Goal: Task Accomplishment & Management: Manage account settings

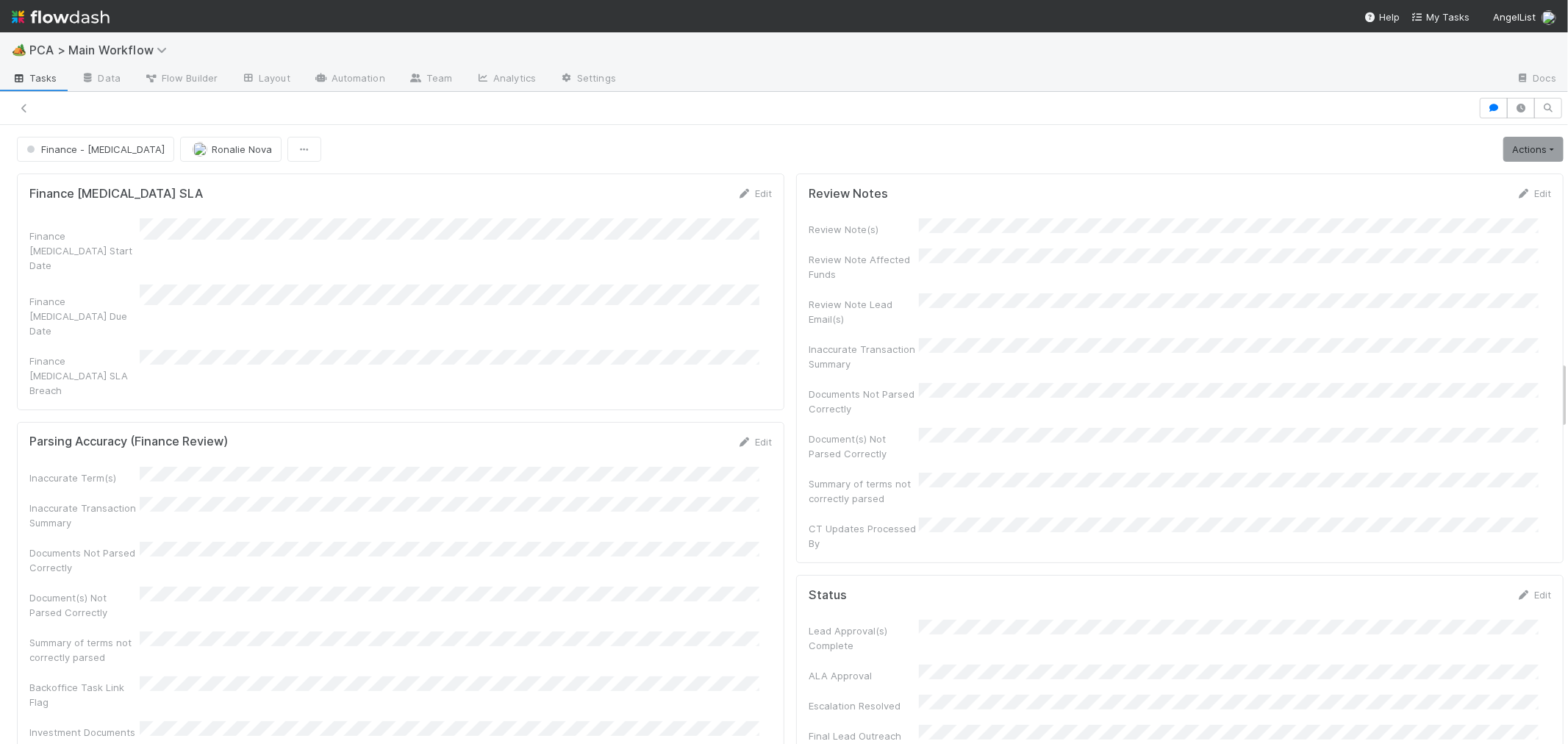
scroll to position [2122, 0]
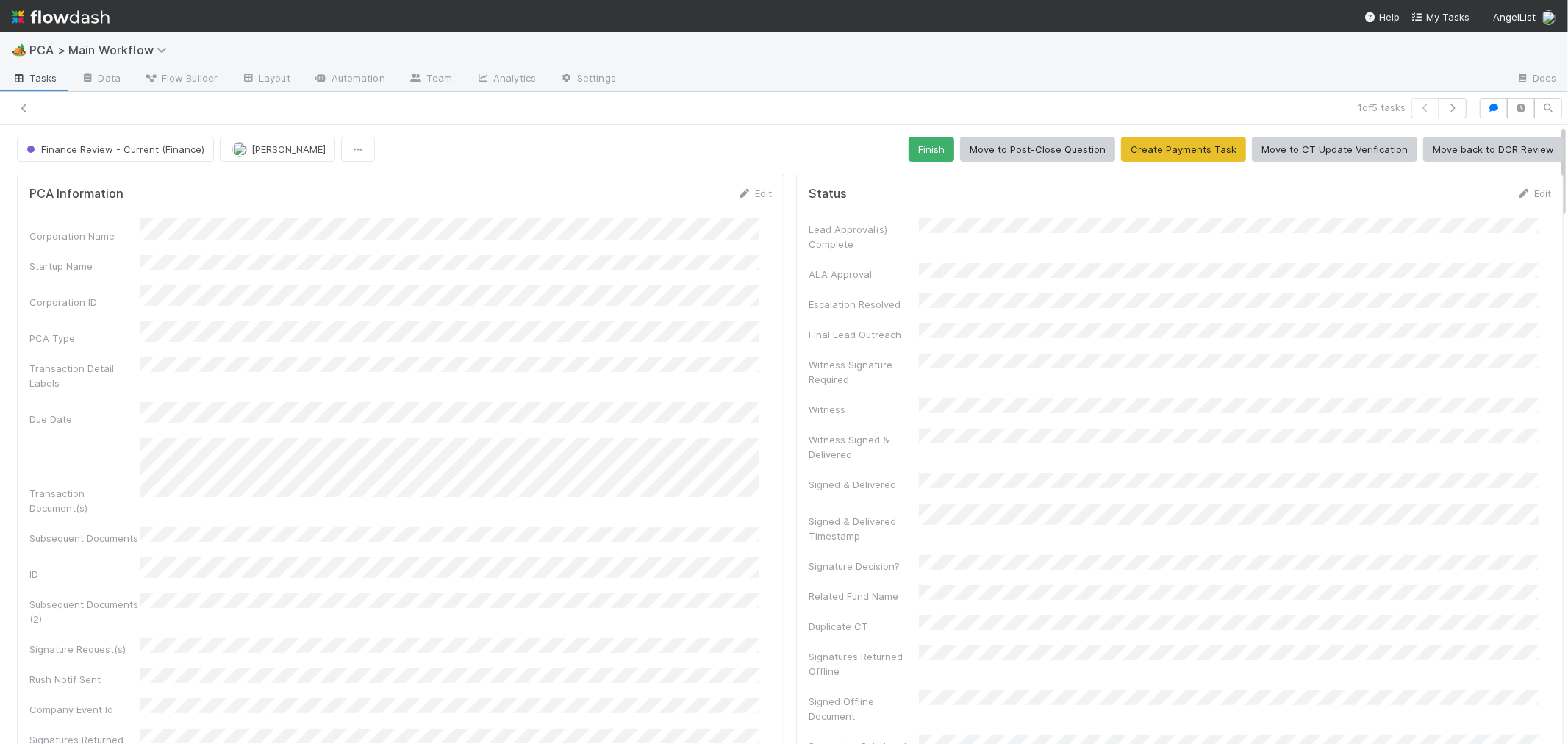
scroll to position [1551, 0]
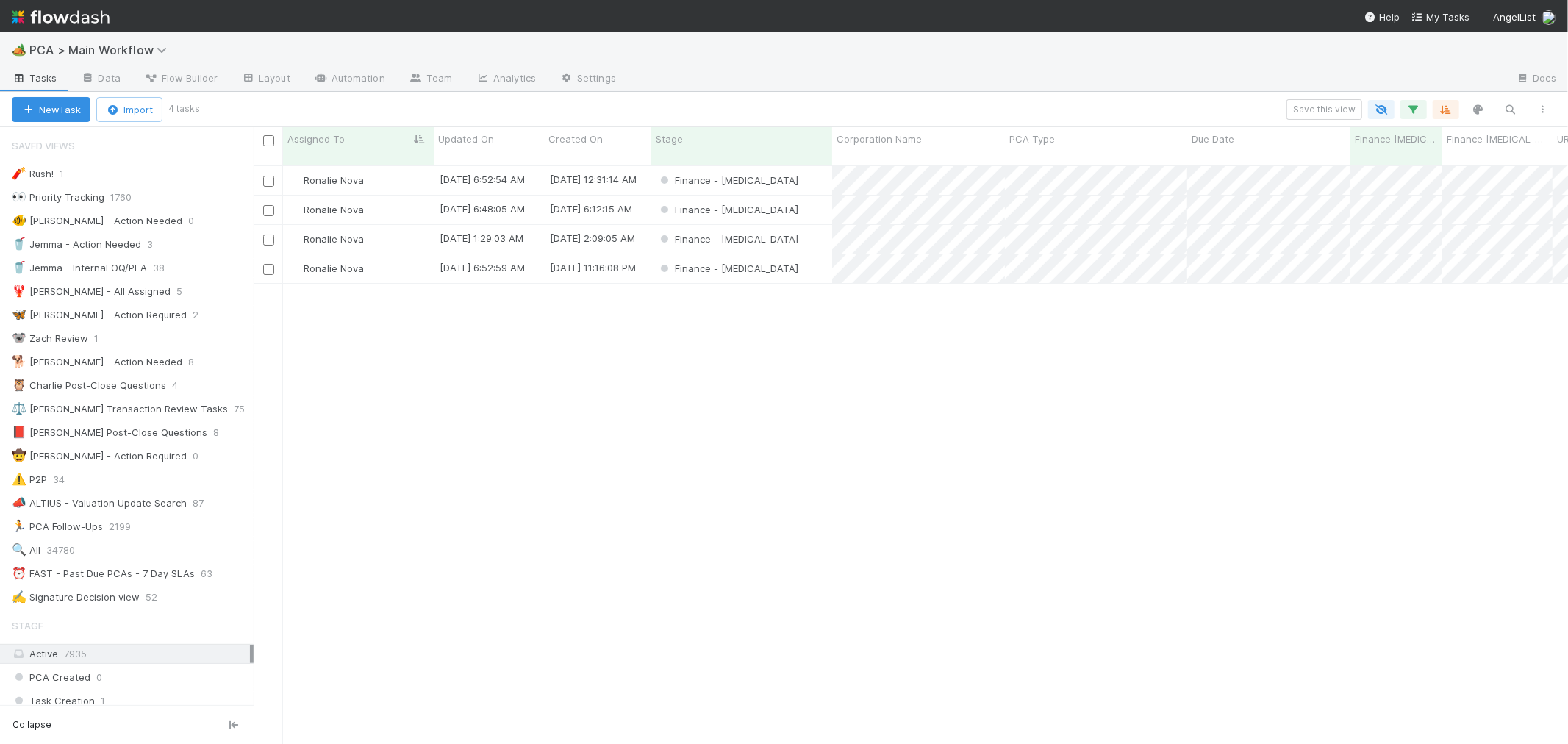
scroll to position [12, 12]
click at [804, 170] on div "Finance - ICU" at bounding box center [742, 180] width 181 height 28
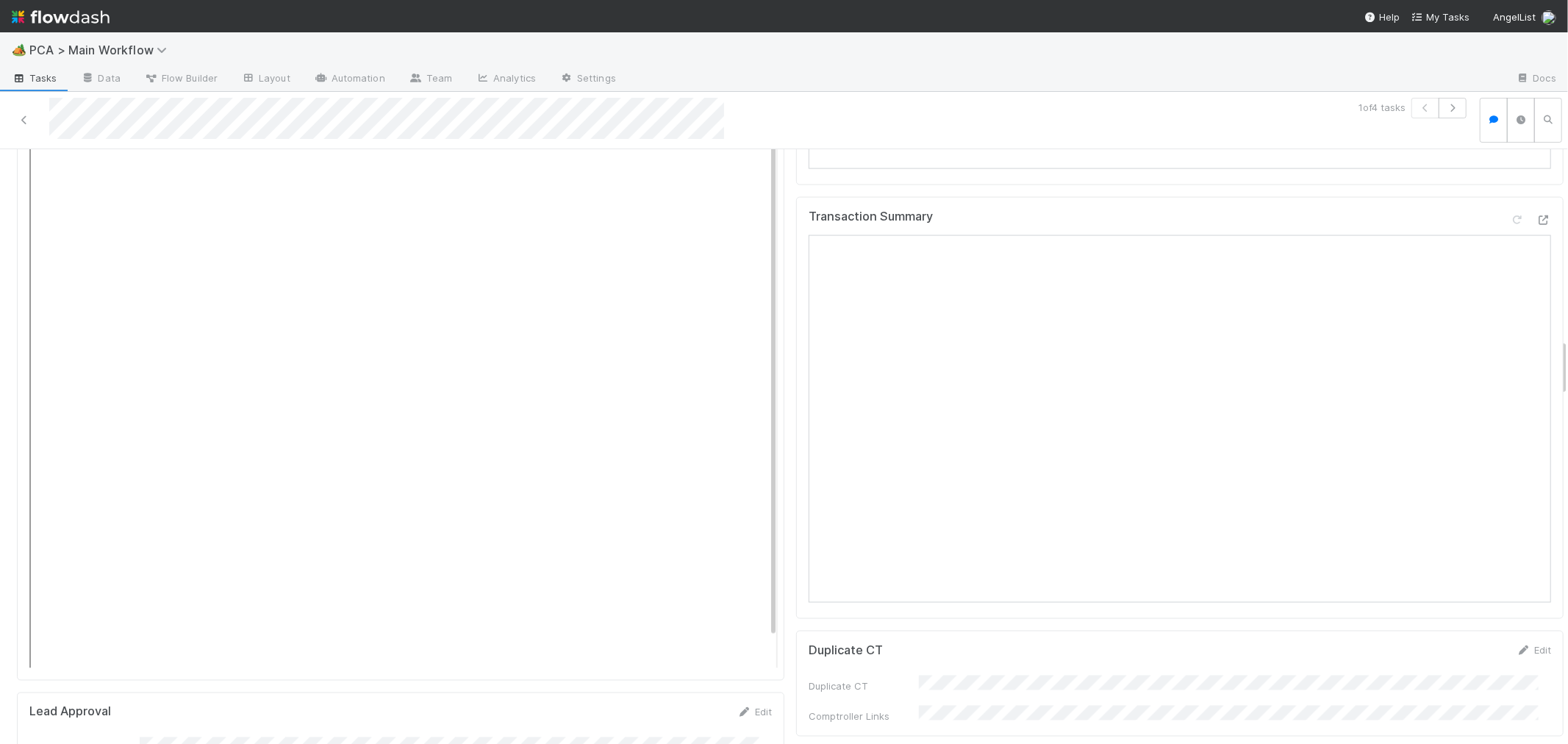
scroll to position [1878, 0]
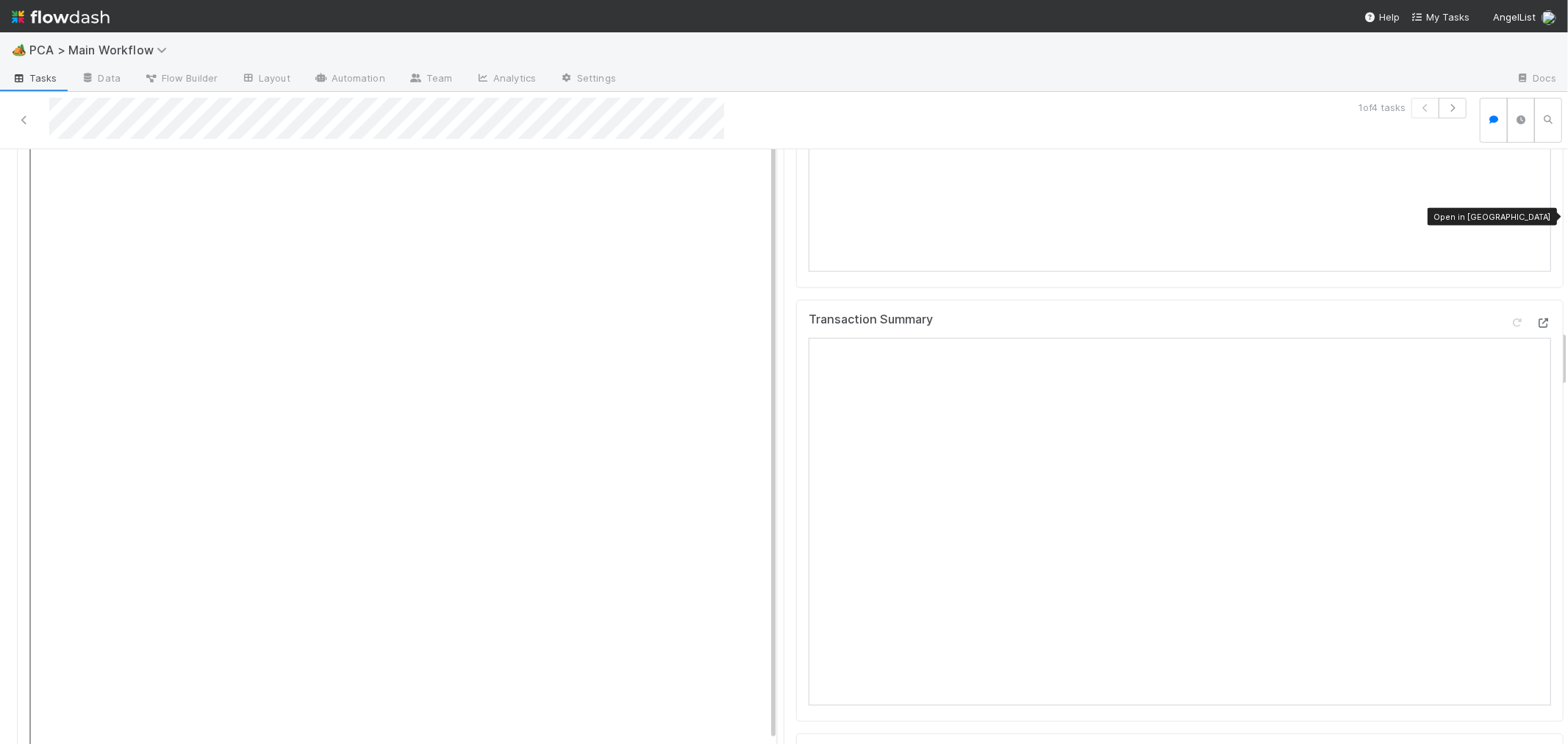
click at [1536, 318] on icon at bounding box center [1544, 323] width 15 height 10
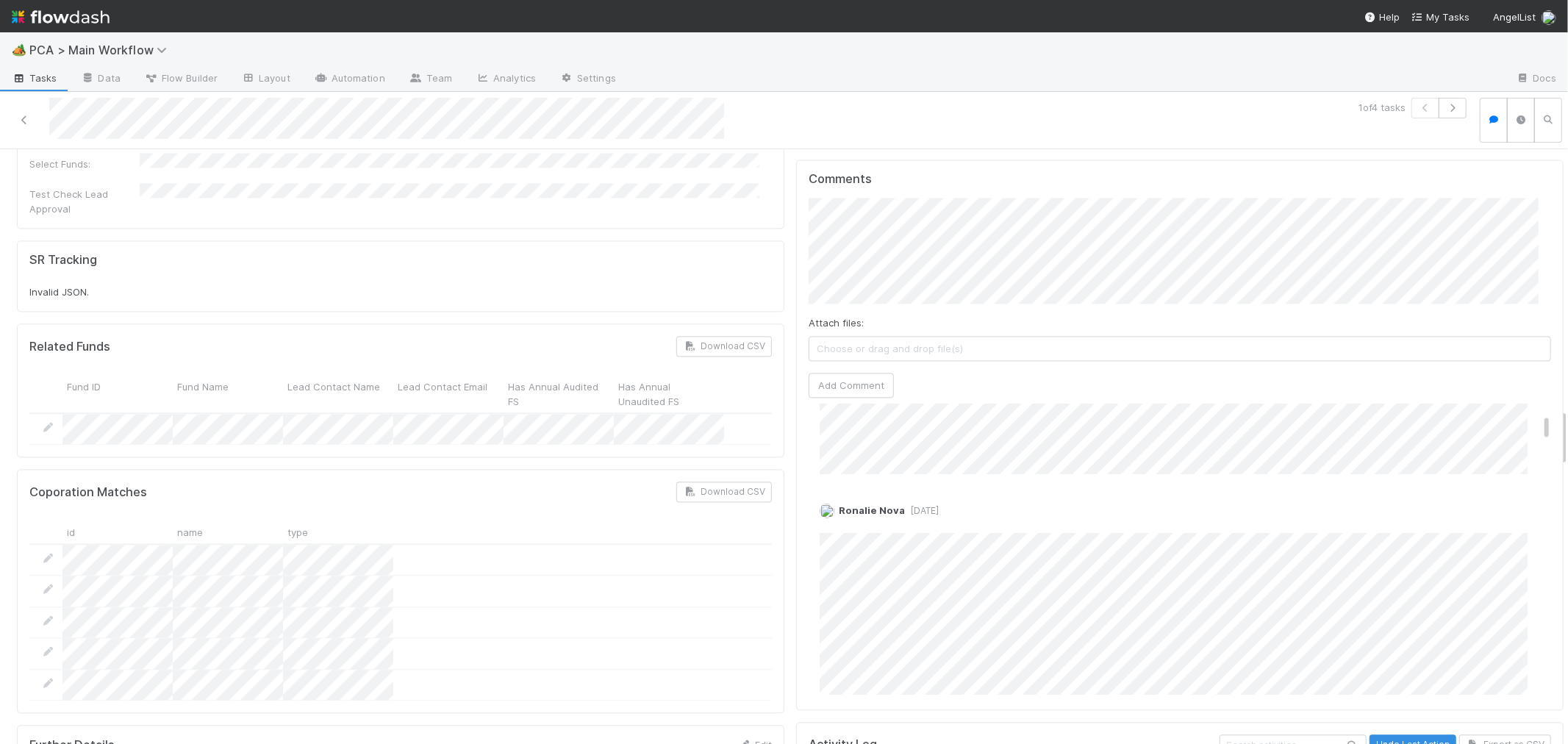
scroll to position [2694, 0]
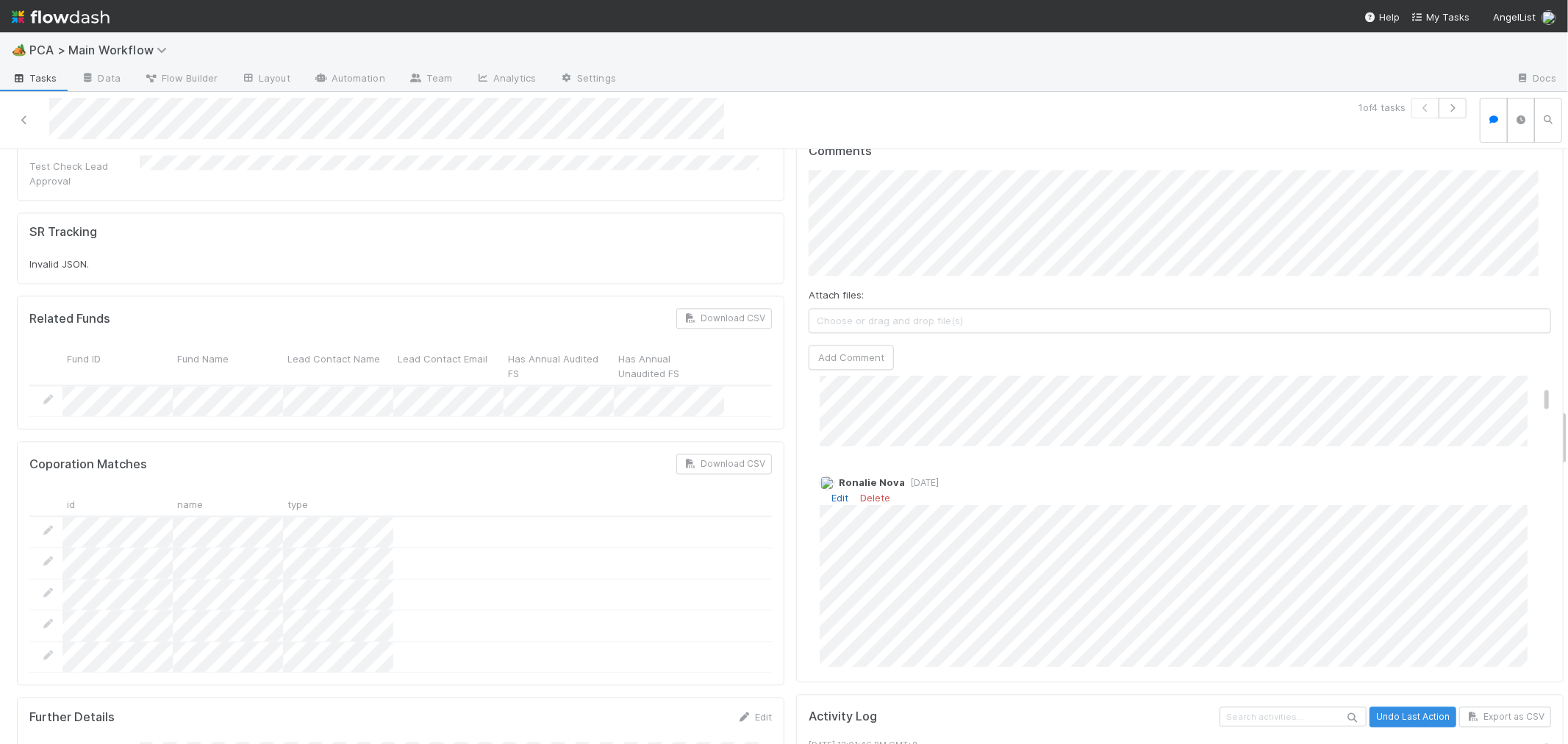
click at [832, 492] on link "Edit" at bounding box center [840, 497] width 17 height 12
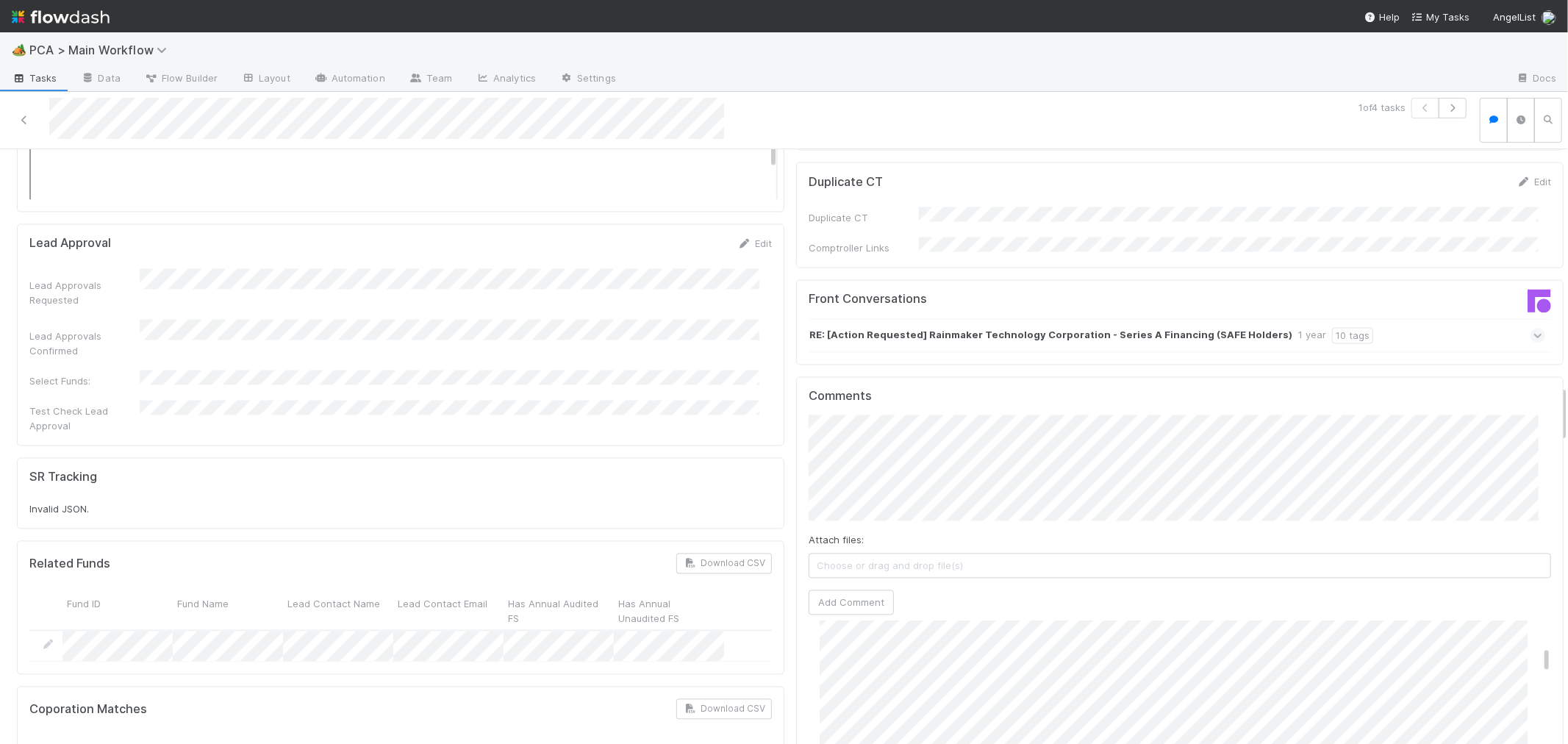
scroll to position [245, 0]
click at [837, 590] on button "Add Comment" at bounding box center [850, 602] width 85 height 25
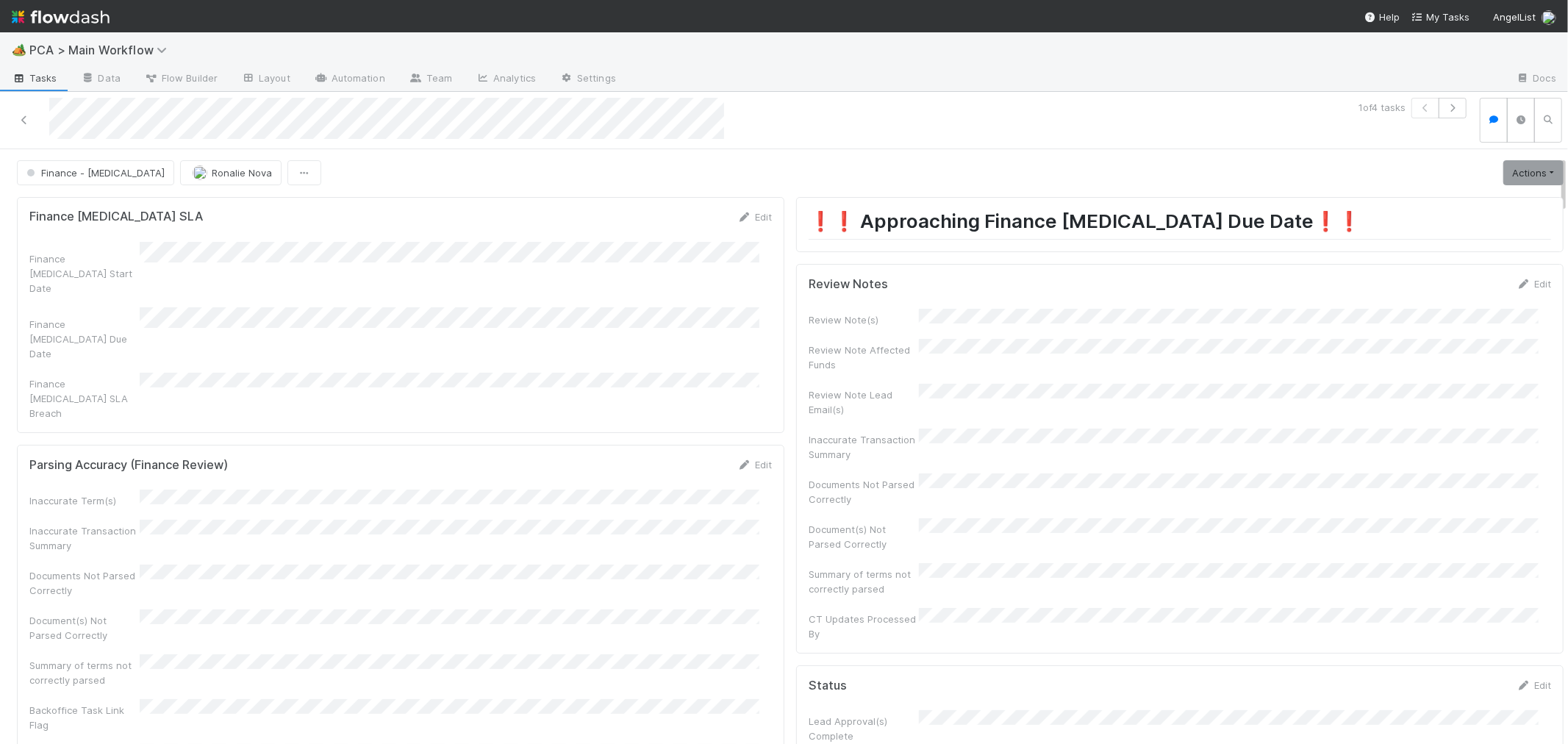
scroll to position [0, 0]
click at [1508, 165] on link "Actions" at bounding box center [1533, 173] width 61 height 25
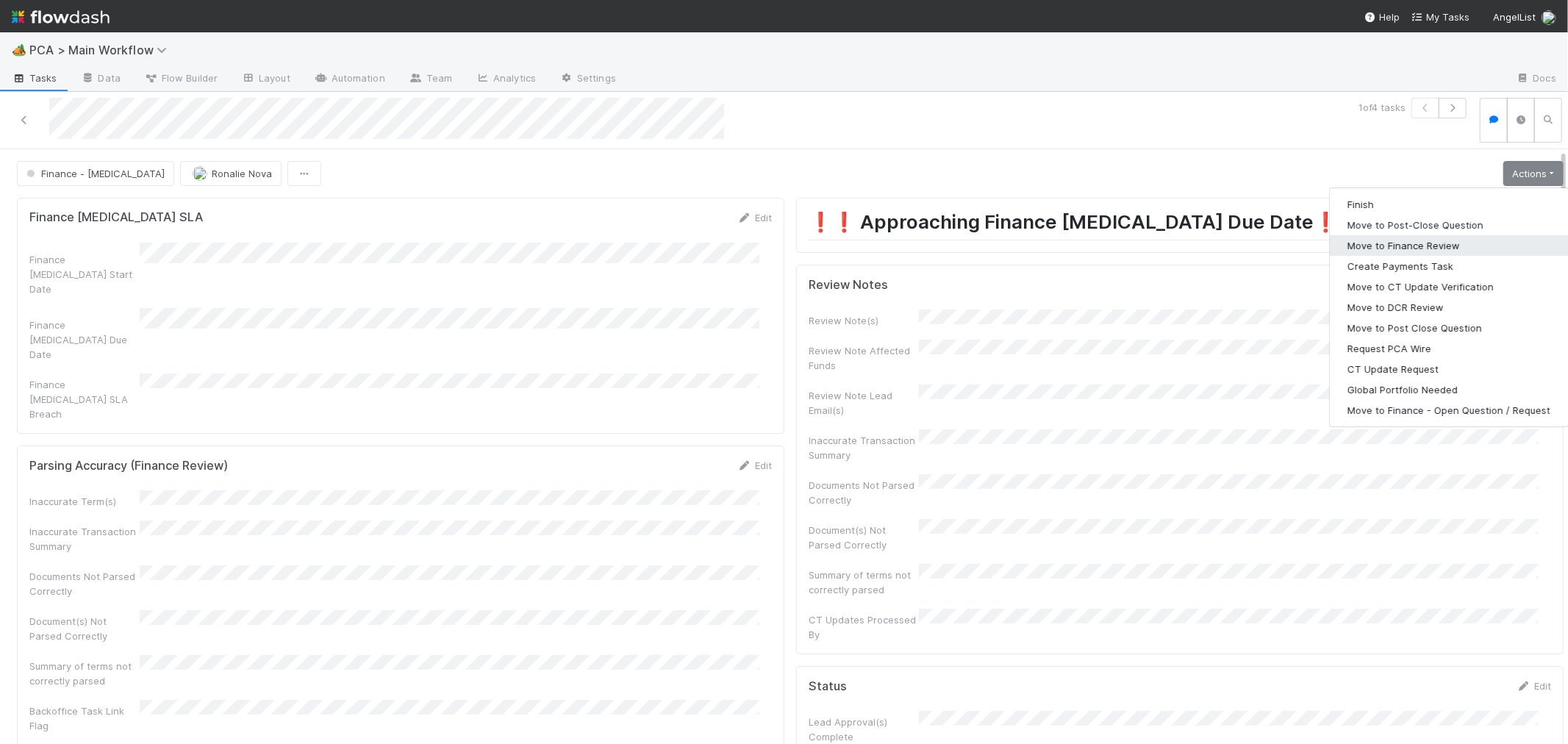
click at [1387, 239] on button "Move to Finance Review" at bounding box center [1449, 245] width 238 height 20
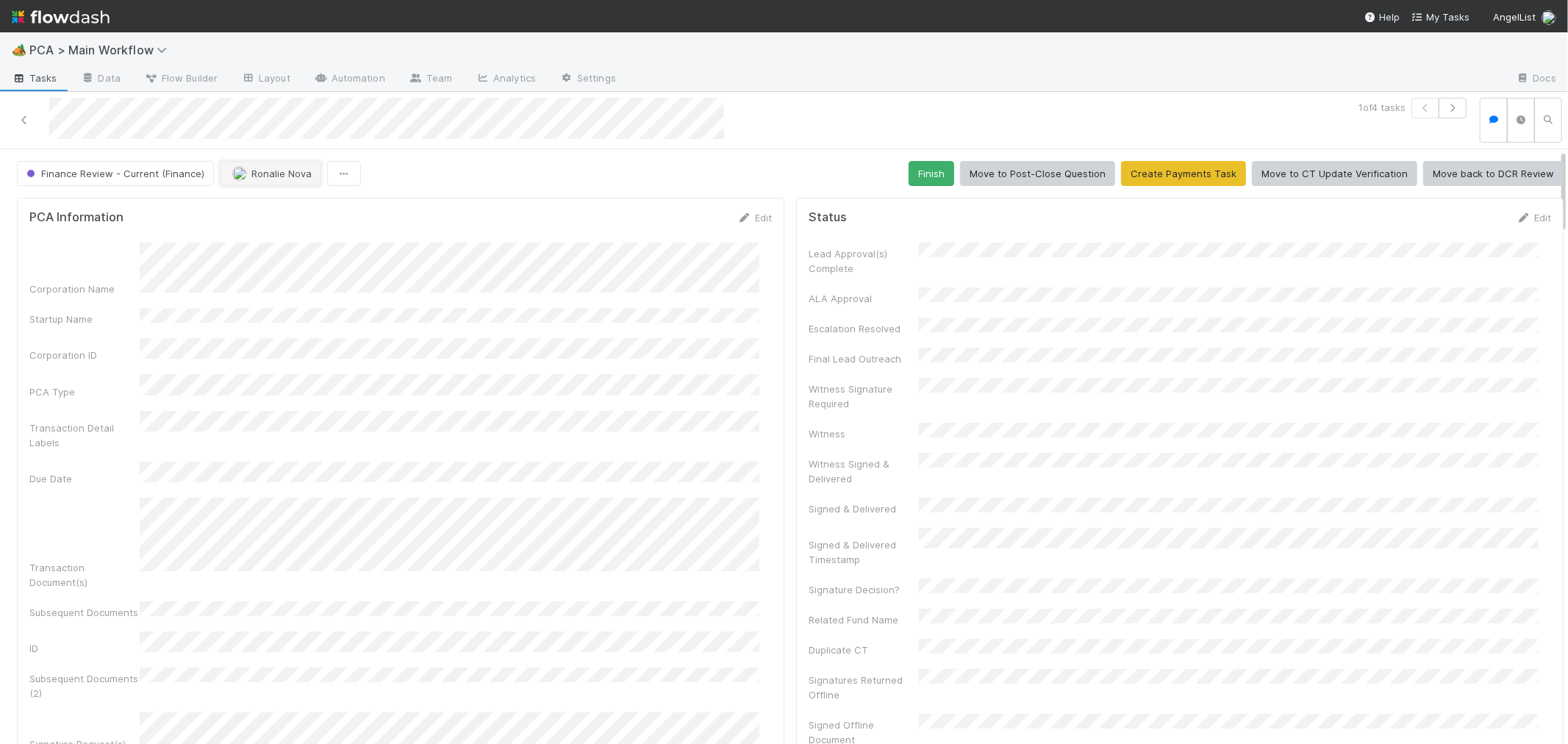
click at [265, 171] on span "Ronalie Nova" at bounding box center [282, 173] width 61 height 12
click at [270, 237] on span "[PERSON_NAME]" at bounding box center [275, 236] width 74 height 12
click at [27, 114] on link at bounding box center [24, 120] width 15 height 15
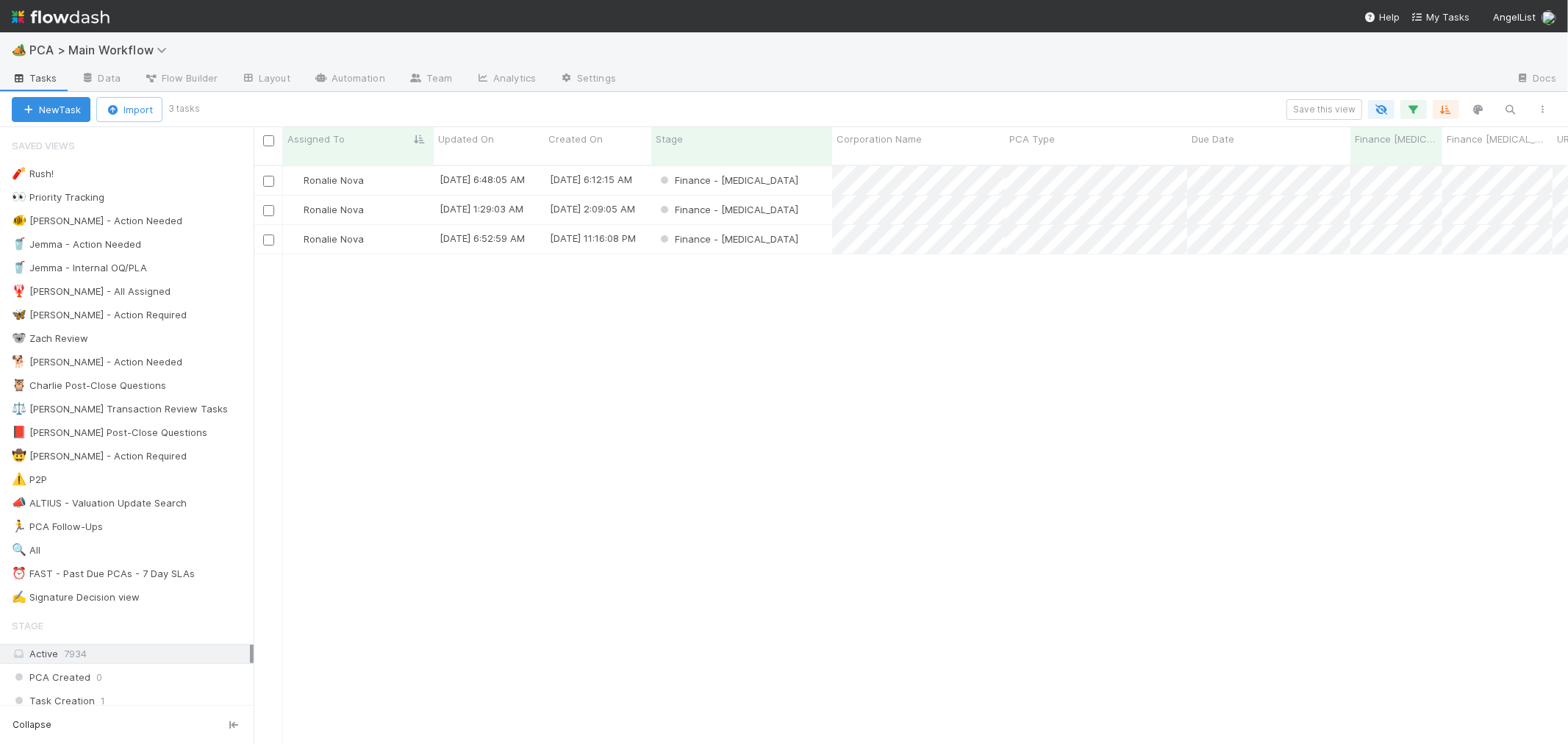
scroll to position [578, 1302]
click at [804, 167] on div "Finance - [MEDICAL_DATA]" at bounding box center [742, 180] width 181 height 28
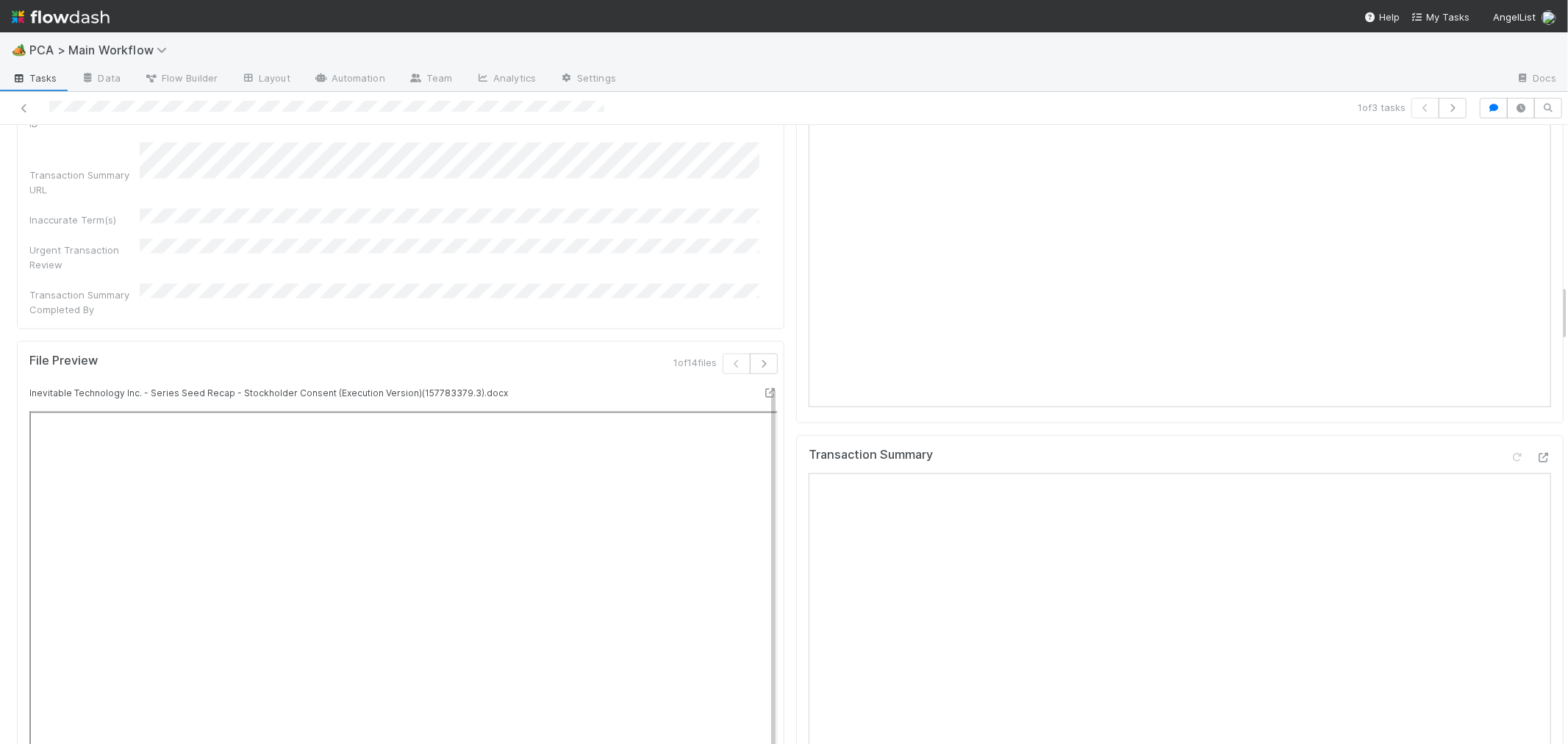
scroll to position [1714, 0]
click at [1536, 460] on div at bounding box center [1544, 467] width 15 height 15
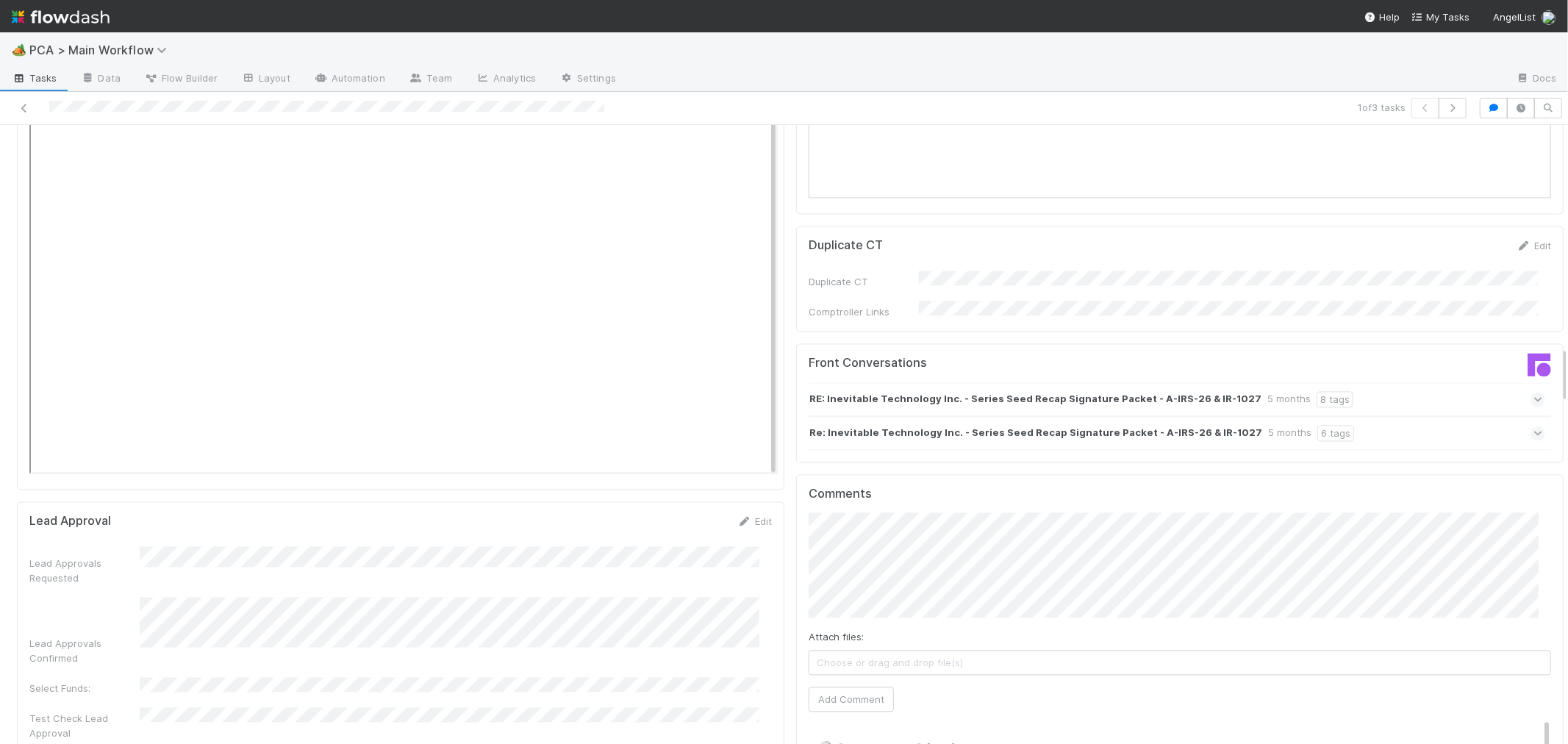
scroll to position [2612, 0]
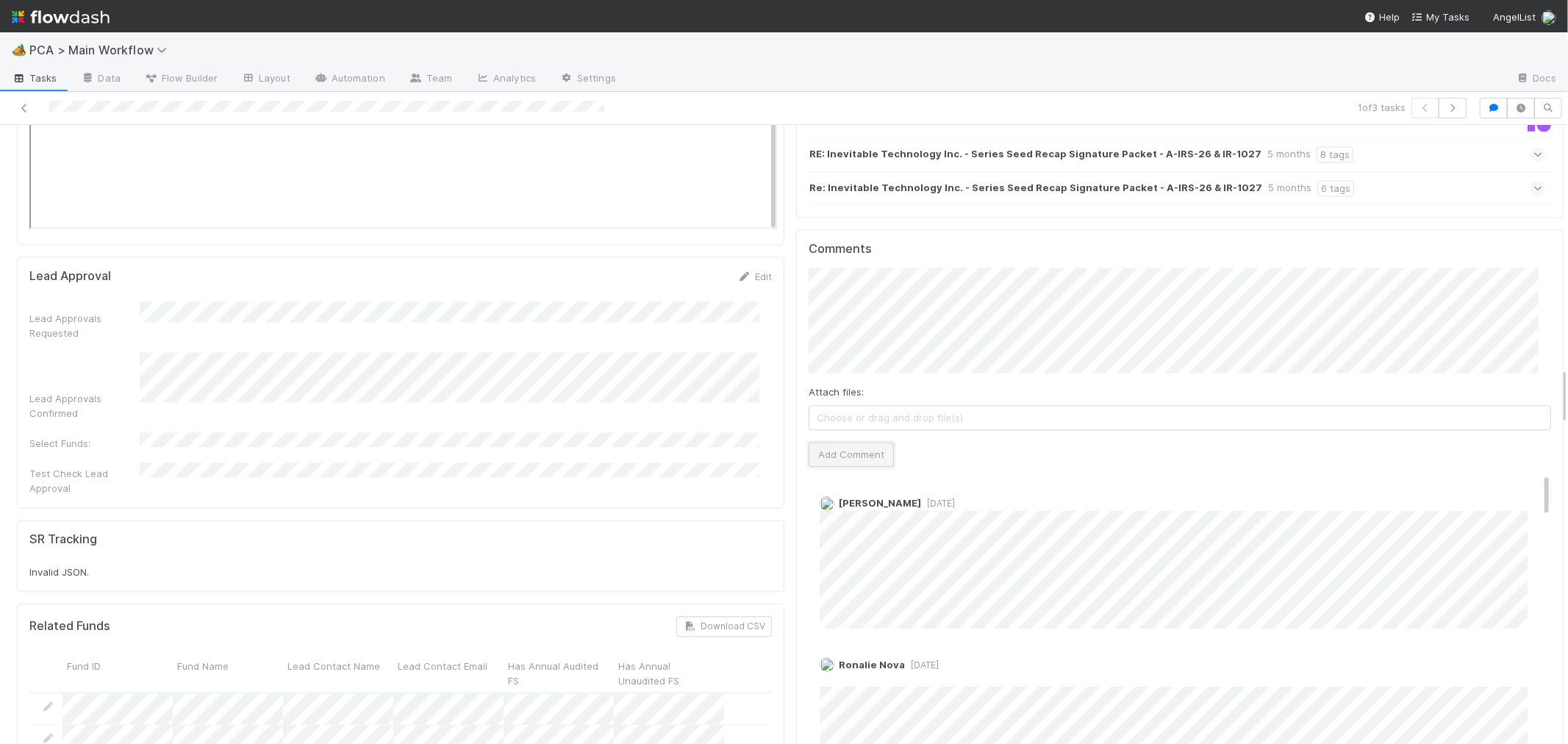
click at [844, 442] on button "Add Comment" at bounding box center [850, 454] width 85 height 25
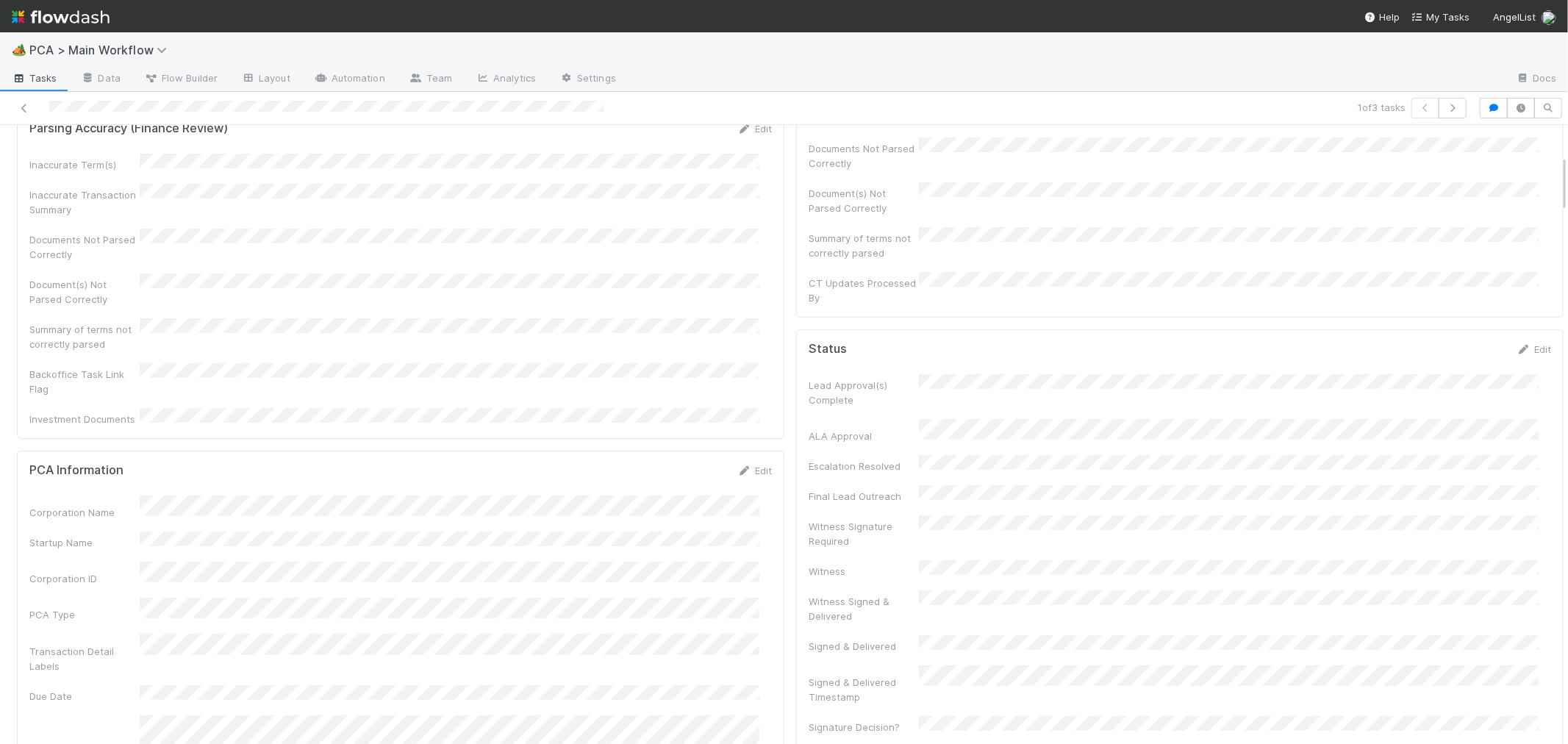
scroll to position [0, 0]
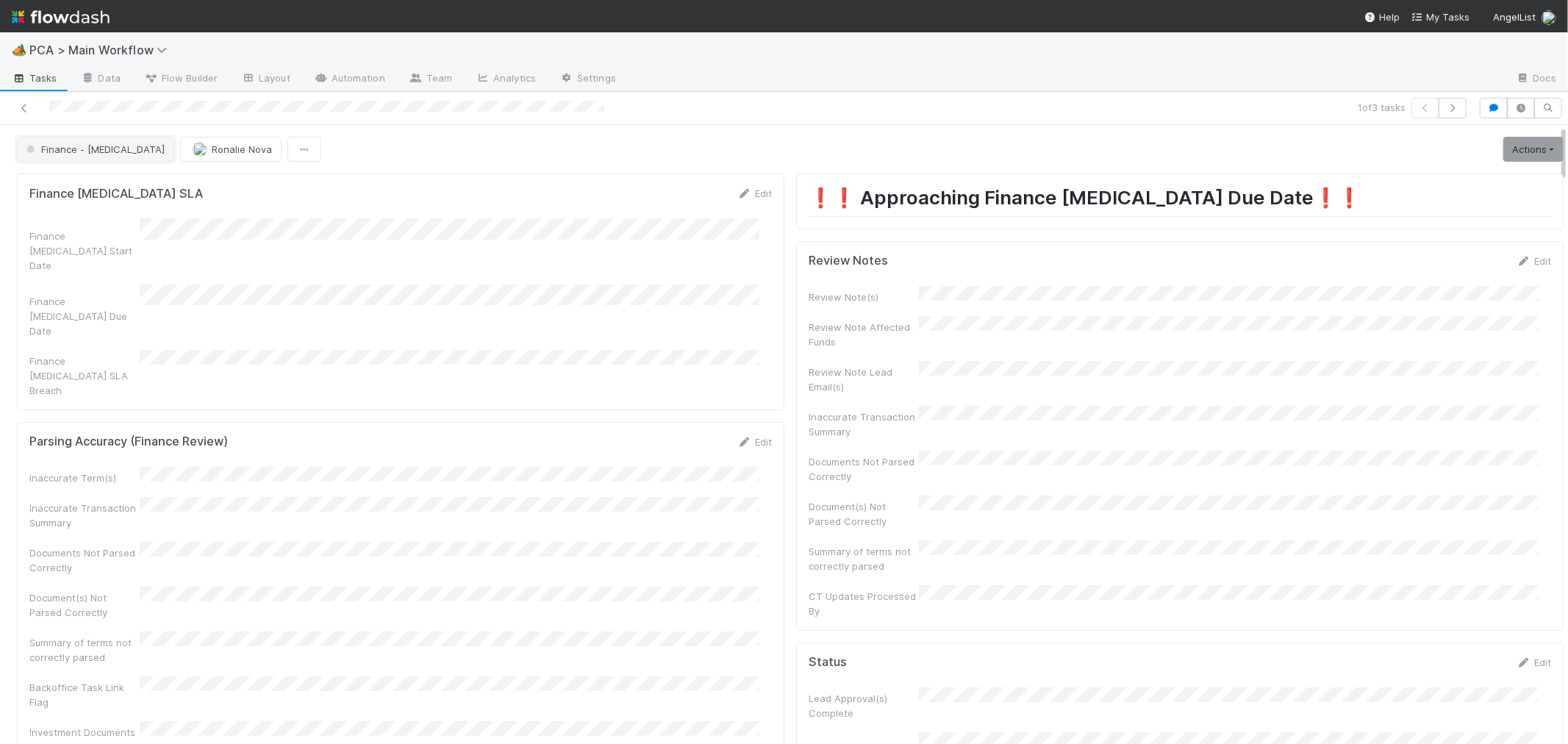
click at [78, 147] on span "Finance - [MEDICAL_DATA]" at bounding box center [94, 149] width 141 height 12
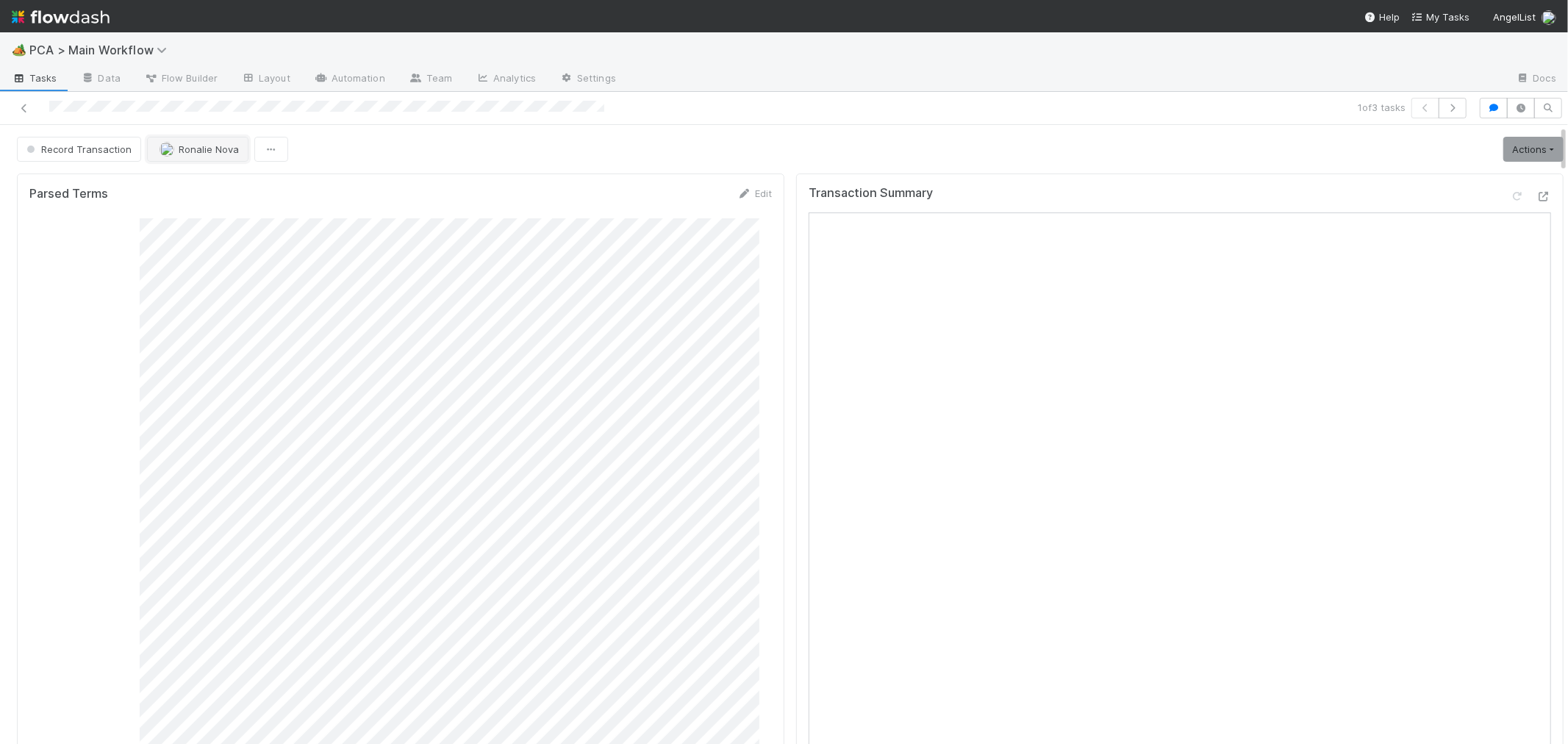
click at [187, 148] on span "Ronalie Nova" at bounding box center [209, 149] width 61 height 12
click at [221, 146] on span "Roselyn de Villa" at bounding box center [216, 149] width 74 height 12
click at [782, 641] on div at bounding box center [784, 372] width 1568 height 744
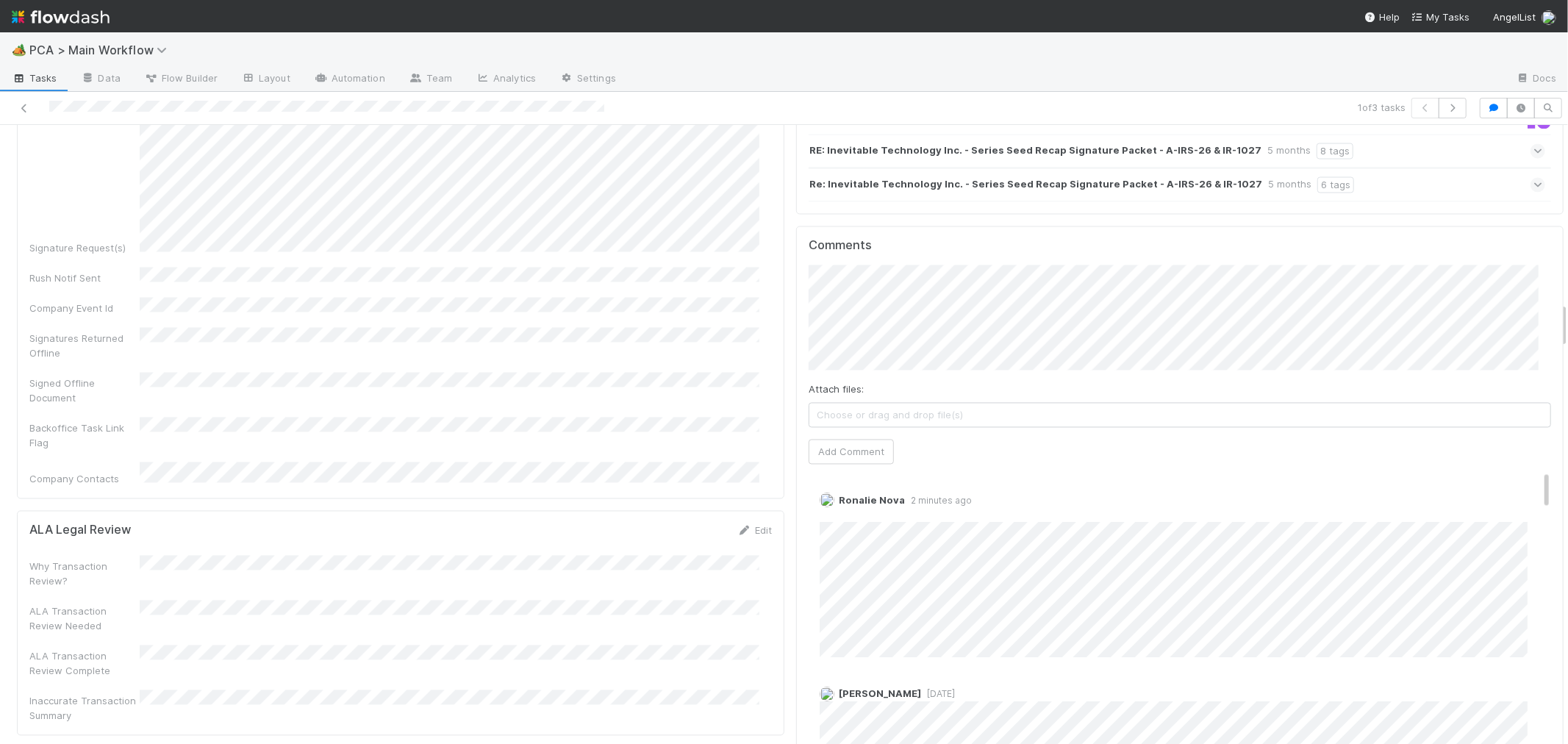
scroll to position [2588, 0]
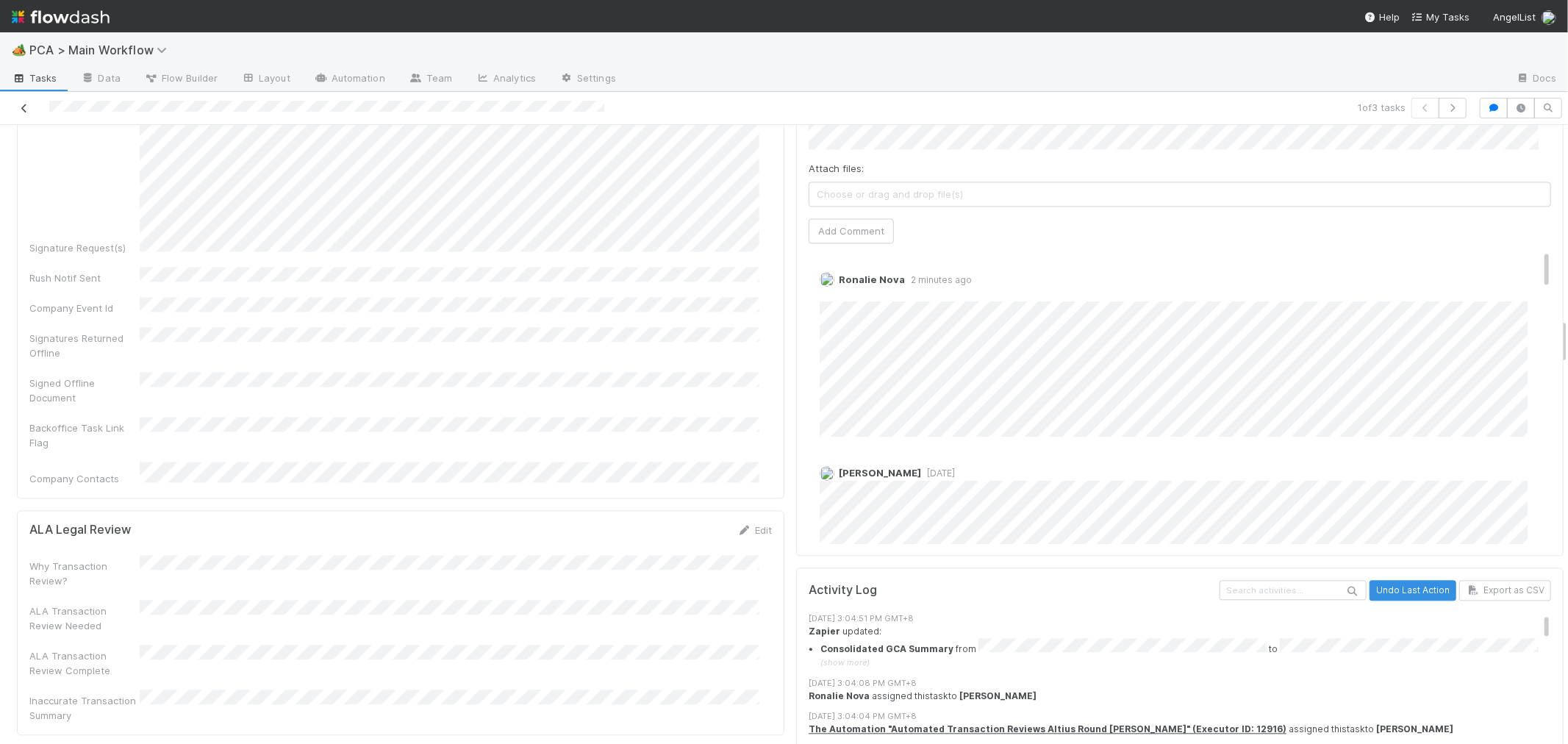
click at [23, 104] on icon at bounding box center [24, 108] width 15 height 10
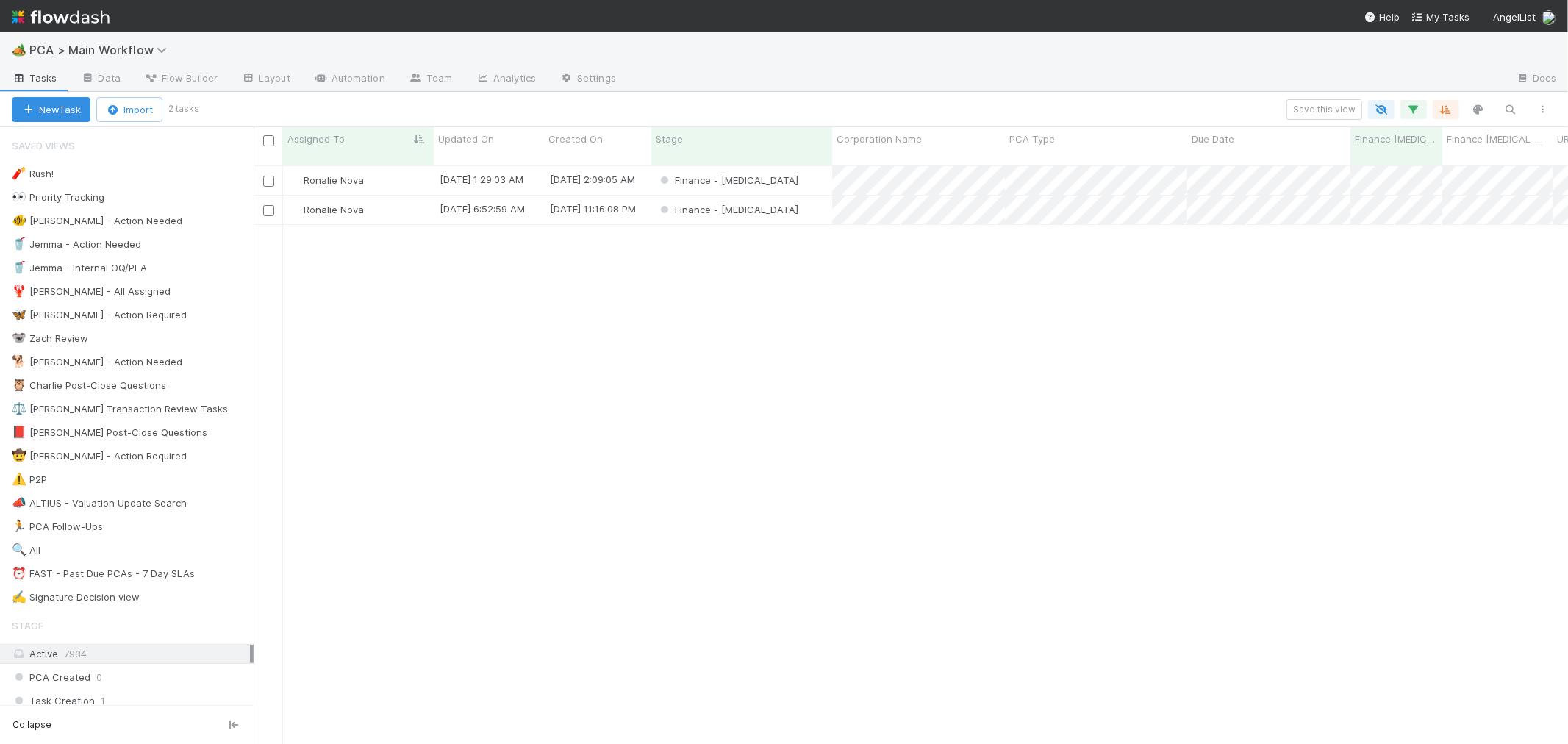
scroll to position [578, 1302]
click at [761, 166] on div "Finance - [MEDICAL_DATA]" at bounding box center [742, 180] width 181 height 28
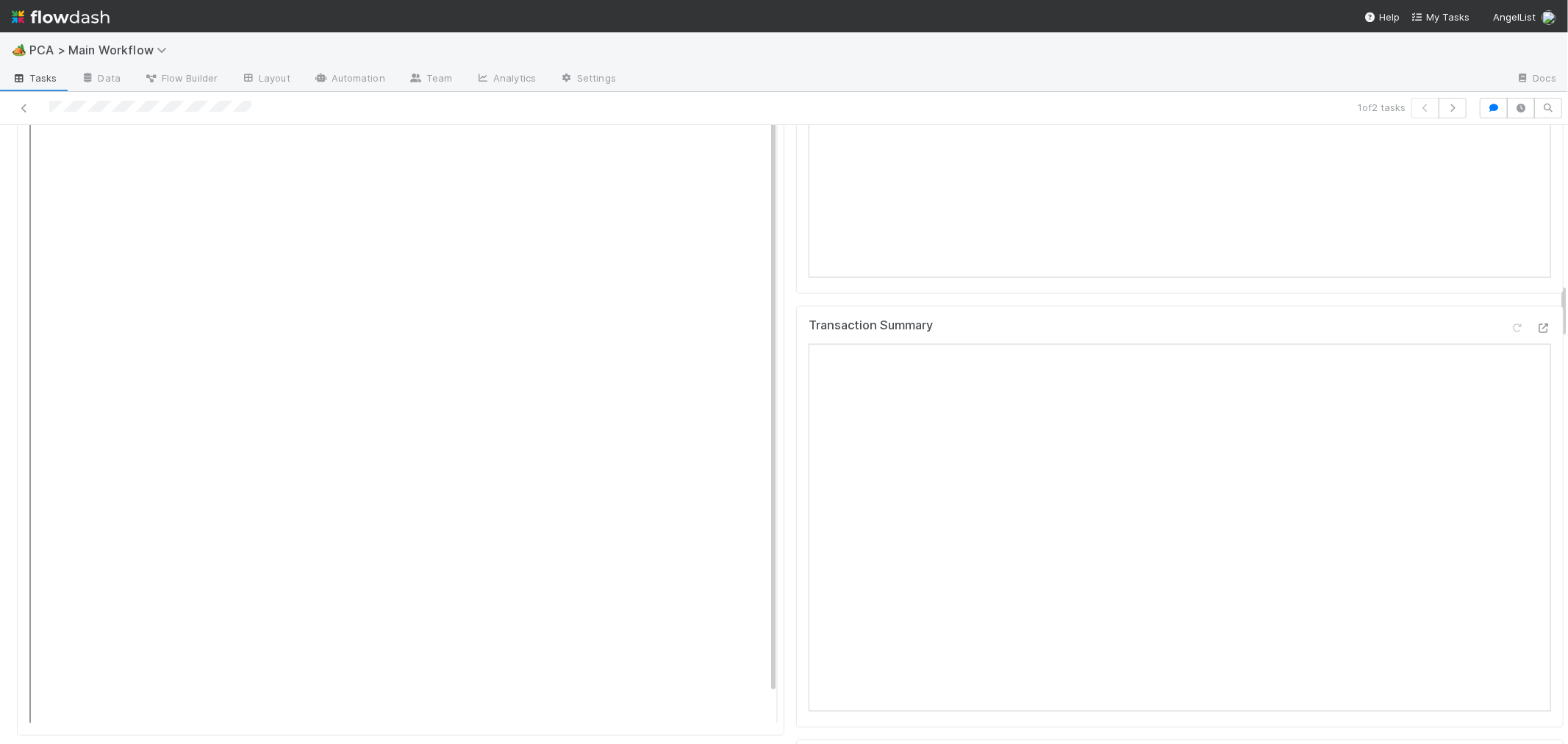
scroll to position [1714, 0]
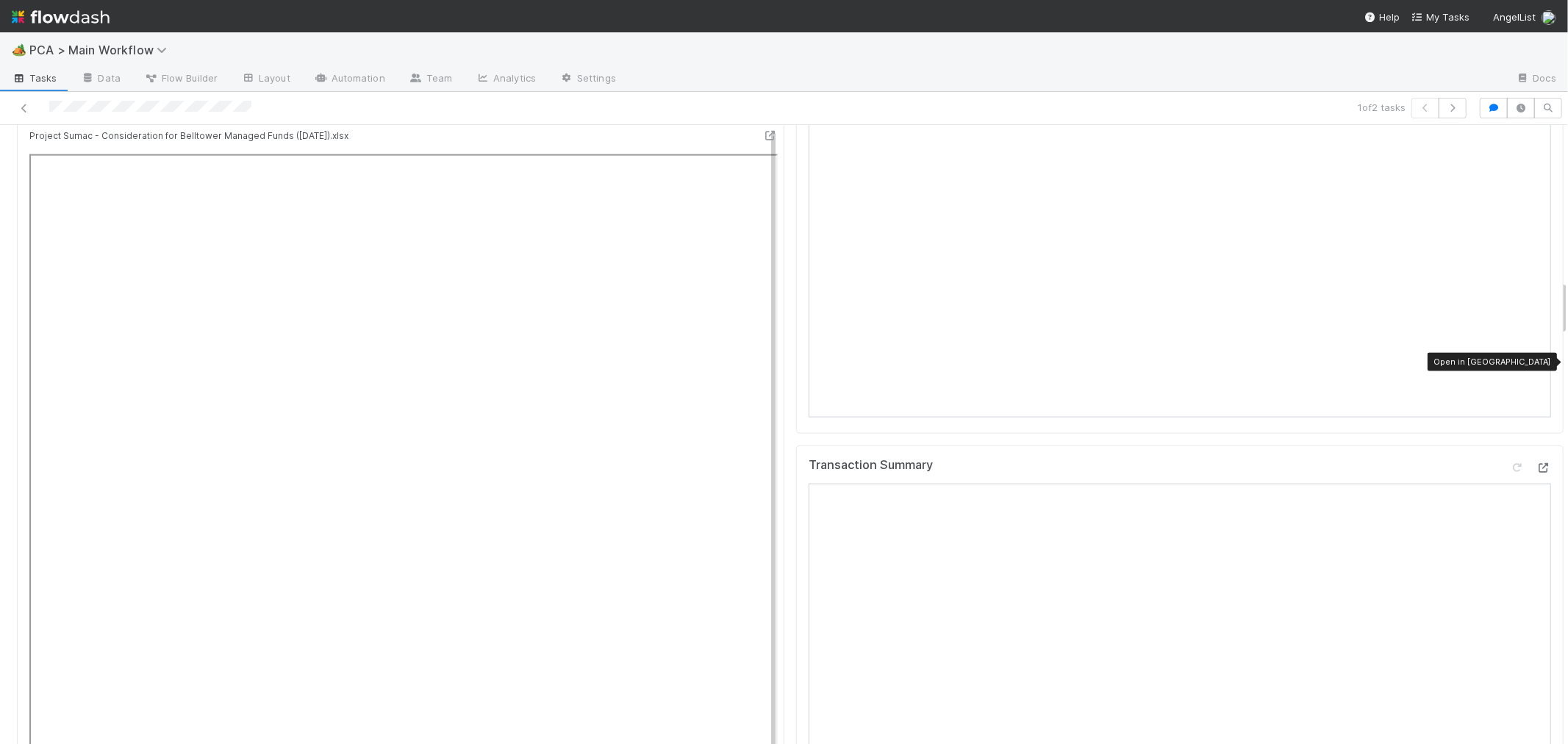
click at [1536, 463] on icon at bounding box center [1544, 467] width 15 height 10
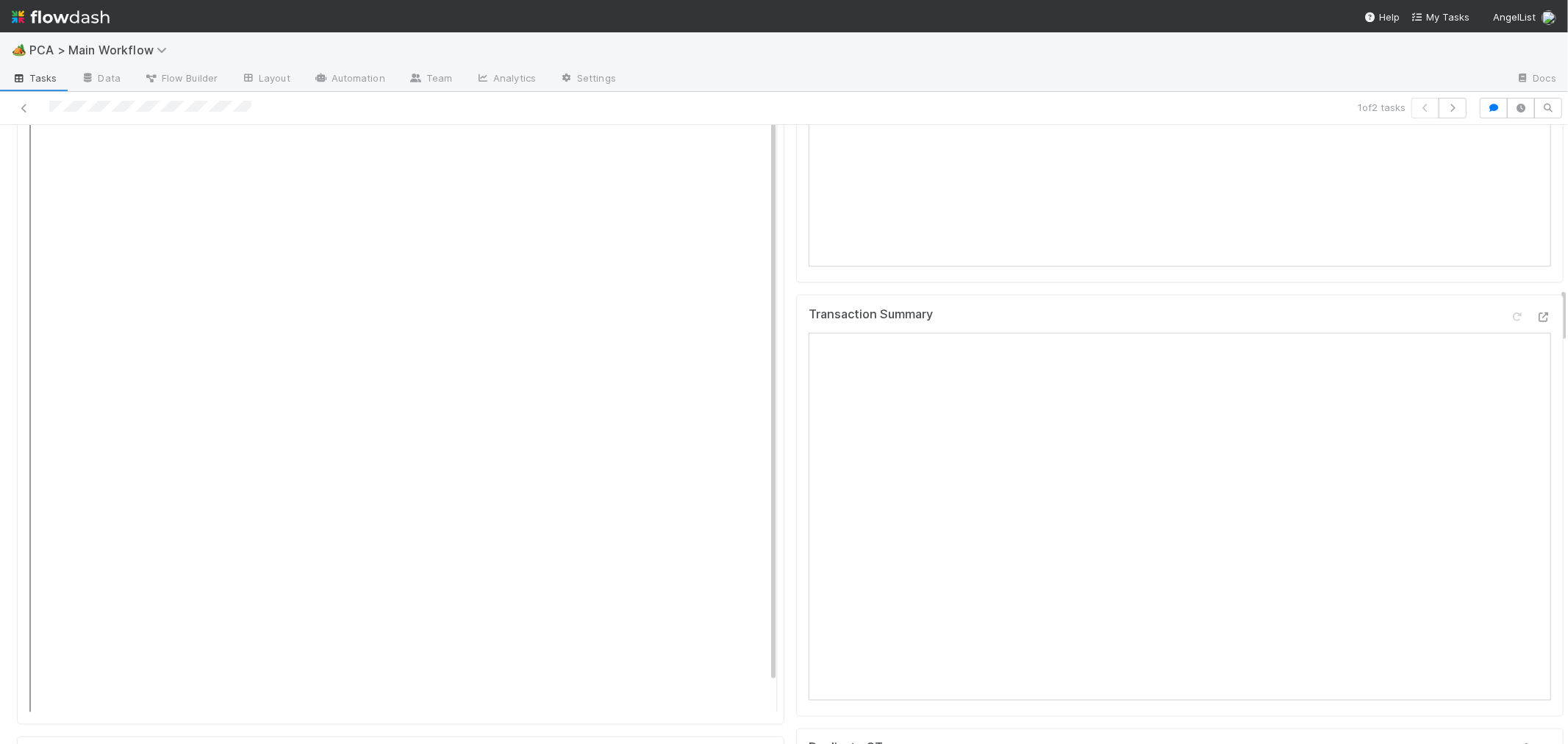
scroll to position [1796, 0]
click at [1536, 382] on icon at bounding box center [1544, 387] width 15 height 10
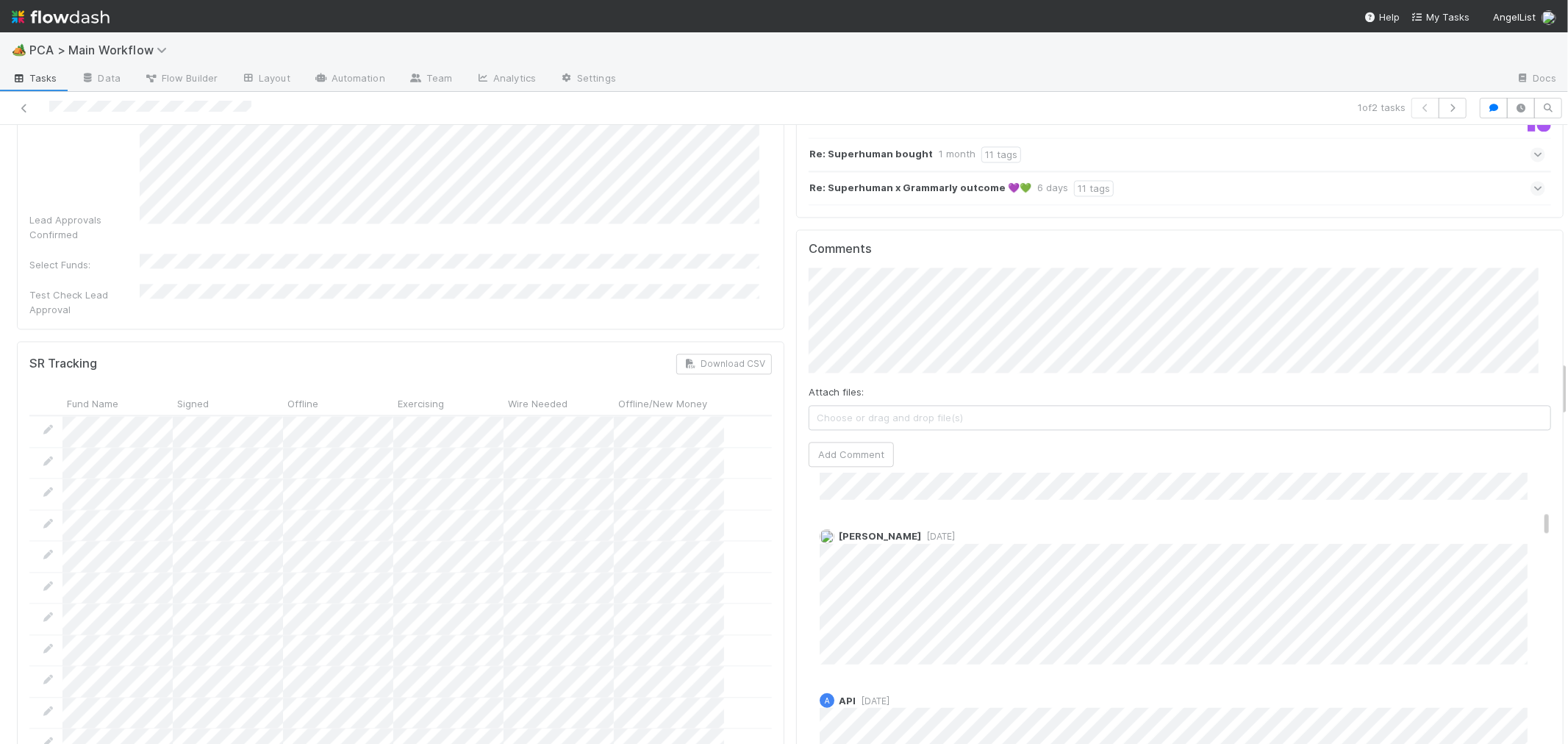
scroll to position [1143, 0]
click at [909, 666] on span "[DATE]" at bounding box center [922, 671] width 34 height 11
click at [1062, 653] on div "Ronalie Nova 1 week ago Edit Delete" at bounding box center [1185, 745] width 754 height 184
click at [921, 611] on span "6 days ago" at bounding box center [938, 617] width 34 height 11
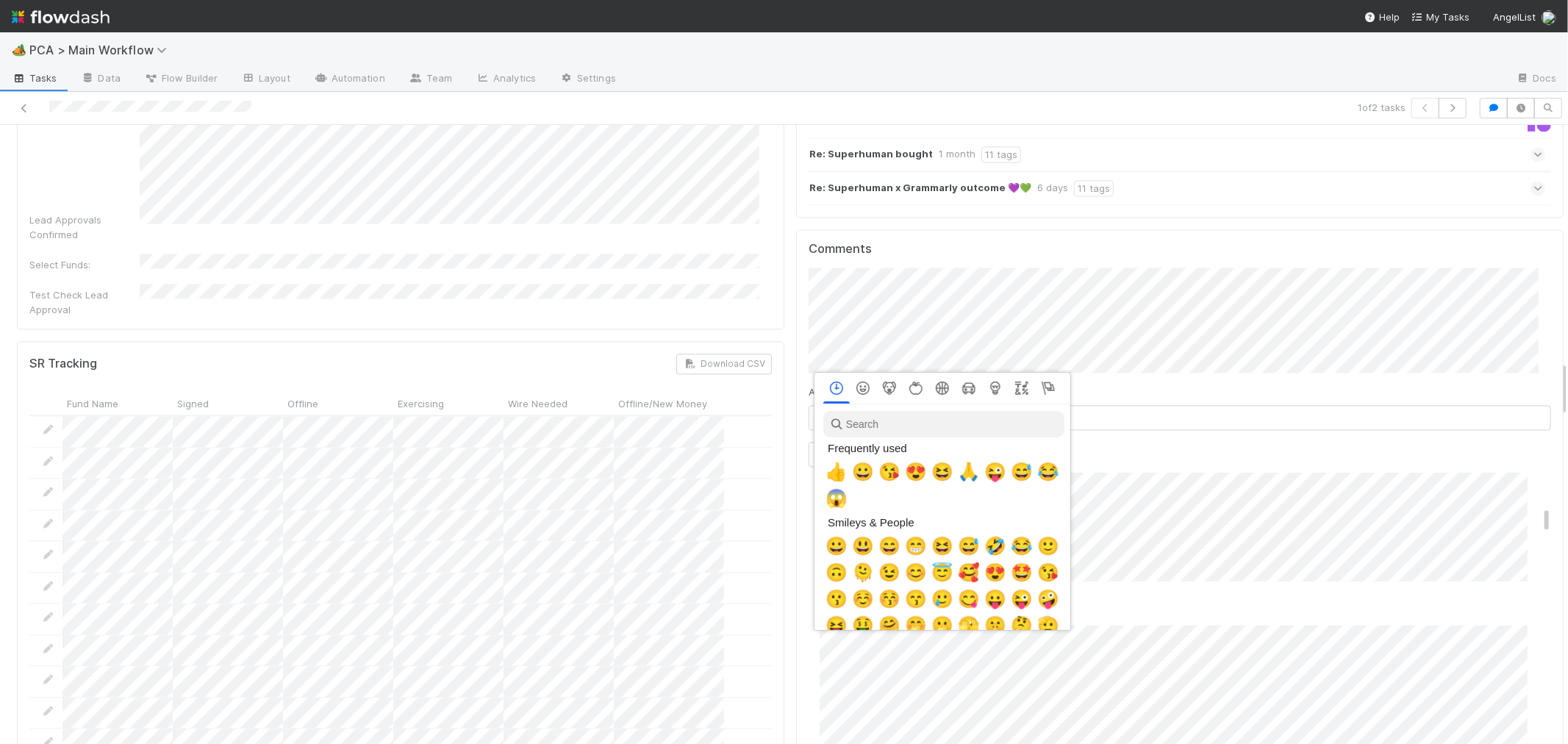
scroll to position [0, 6]
click at [964, 476] on span "🙏" at bounding box center [965, 471] width 22 height 20
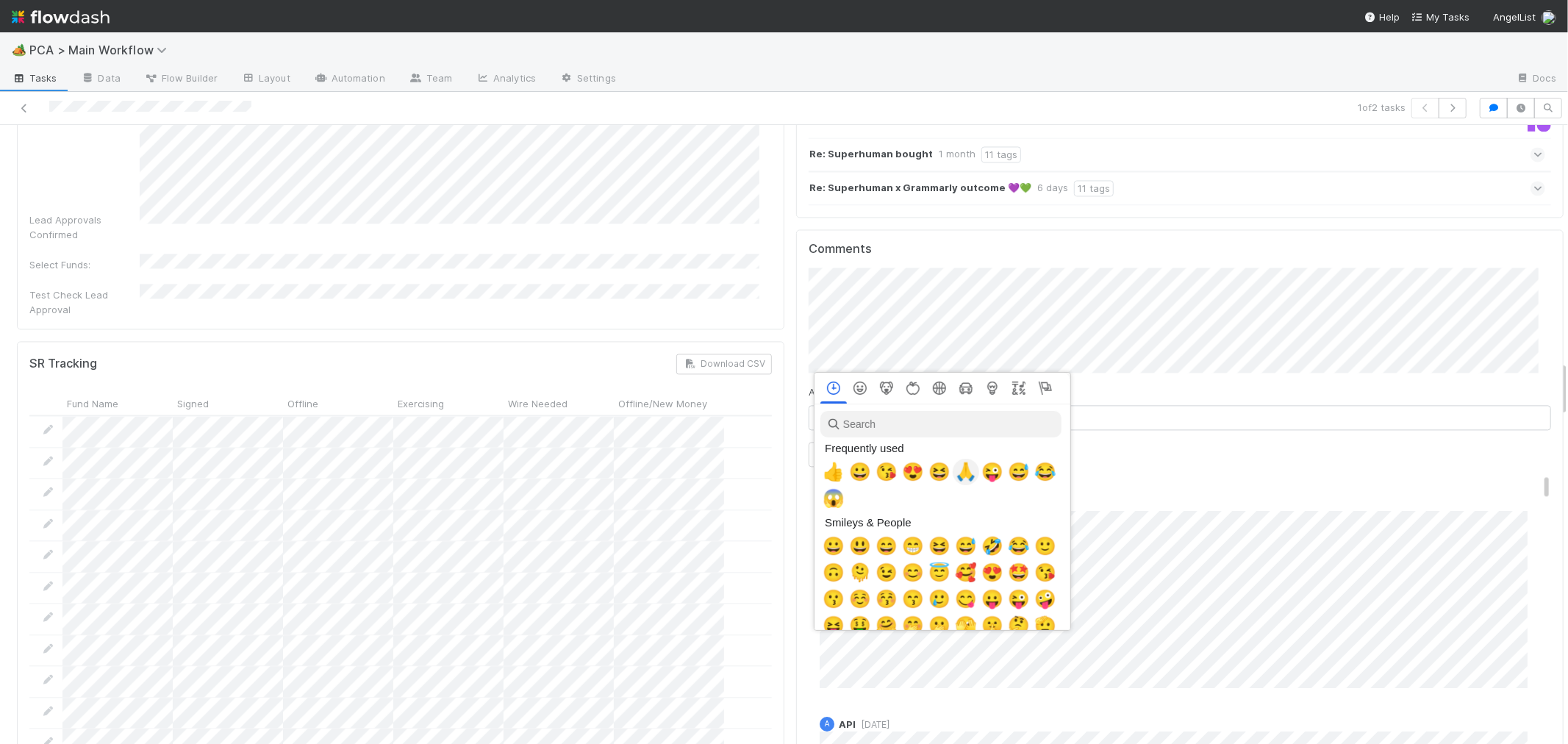
click at [960, 471] on span "🙏" at bounding box center [965, 471] width 22 height 20
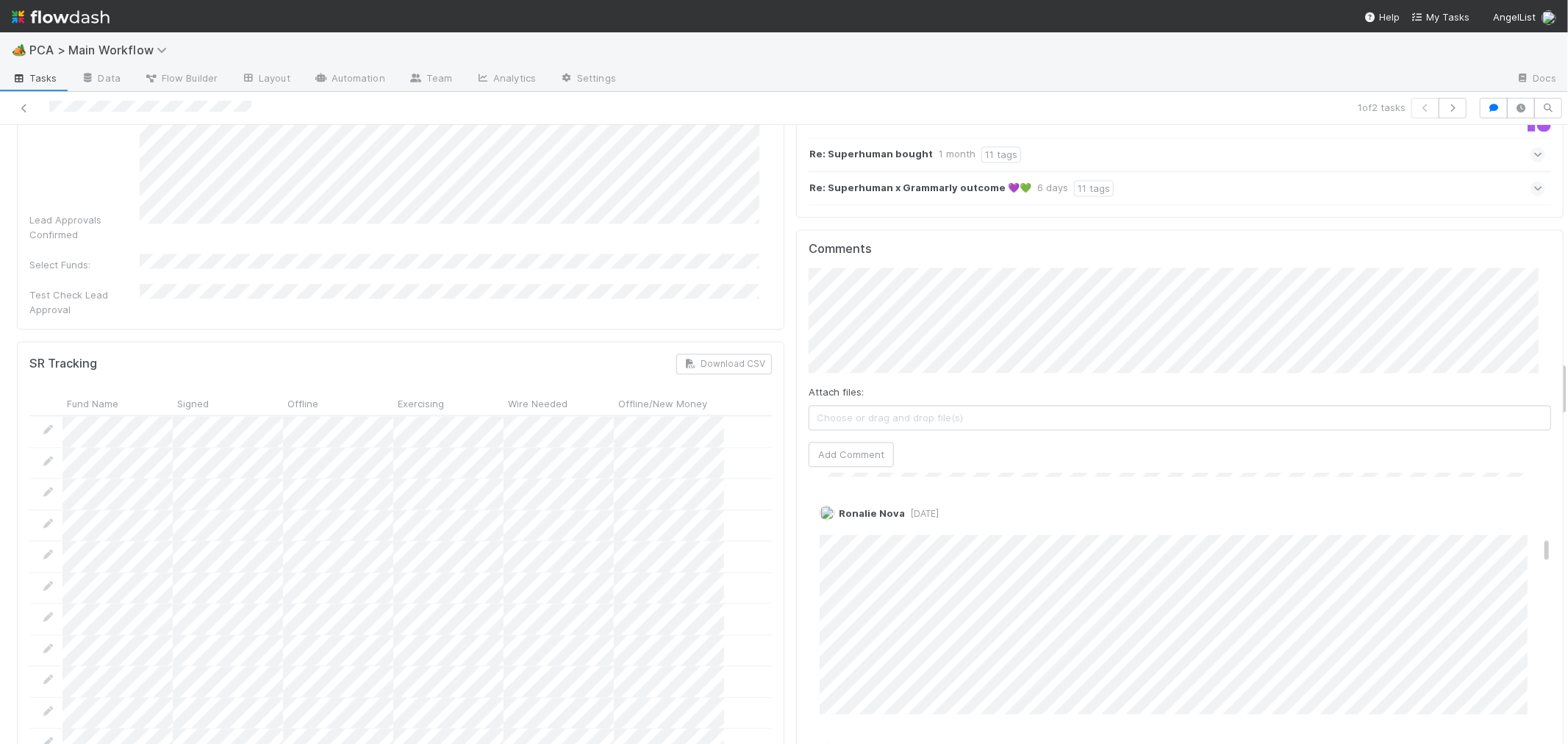
scroll to position [1714, 0]
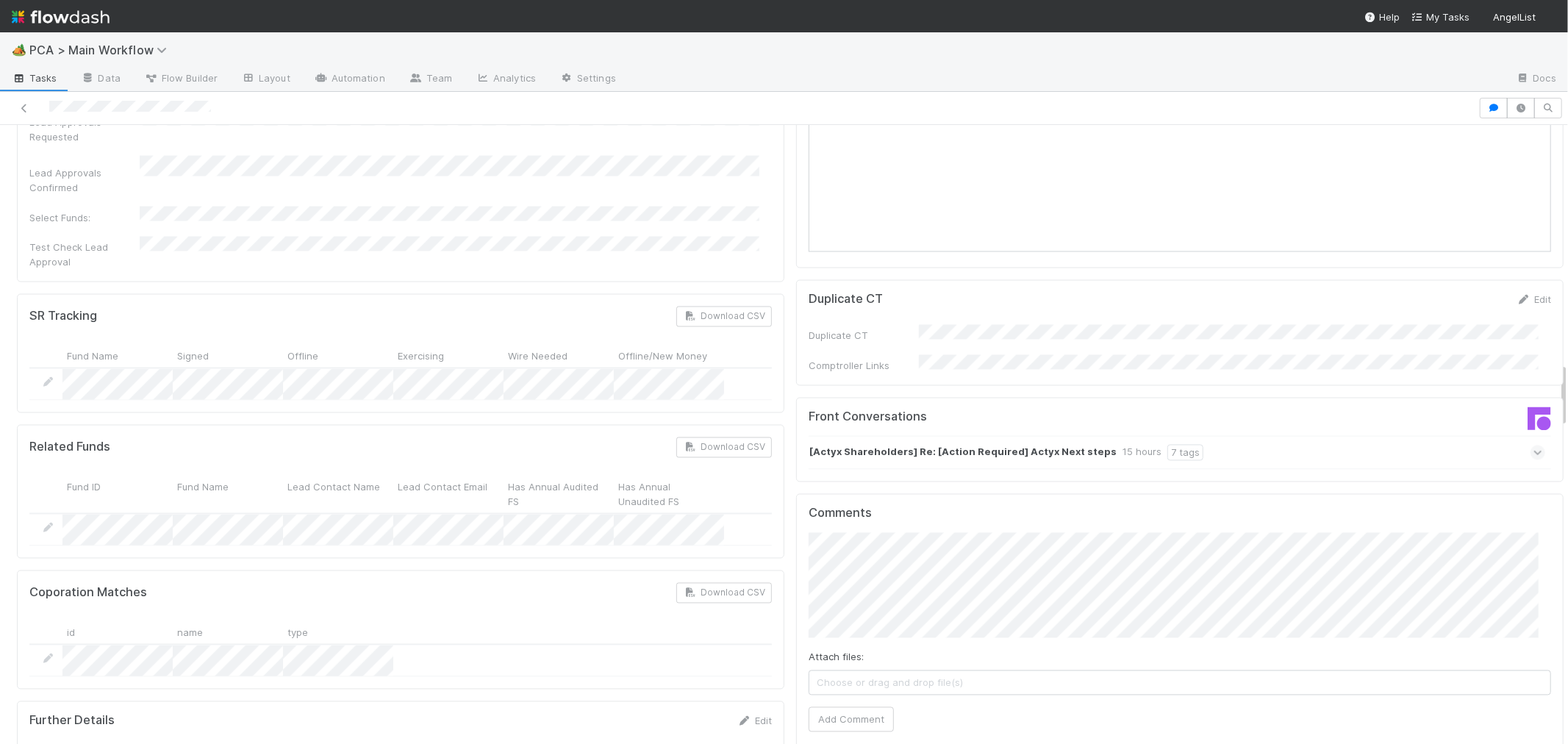
scroll to position [1838, 0]
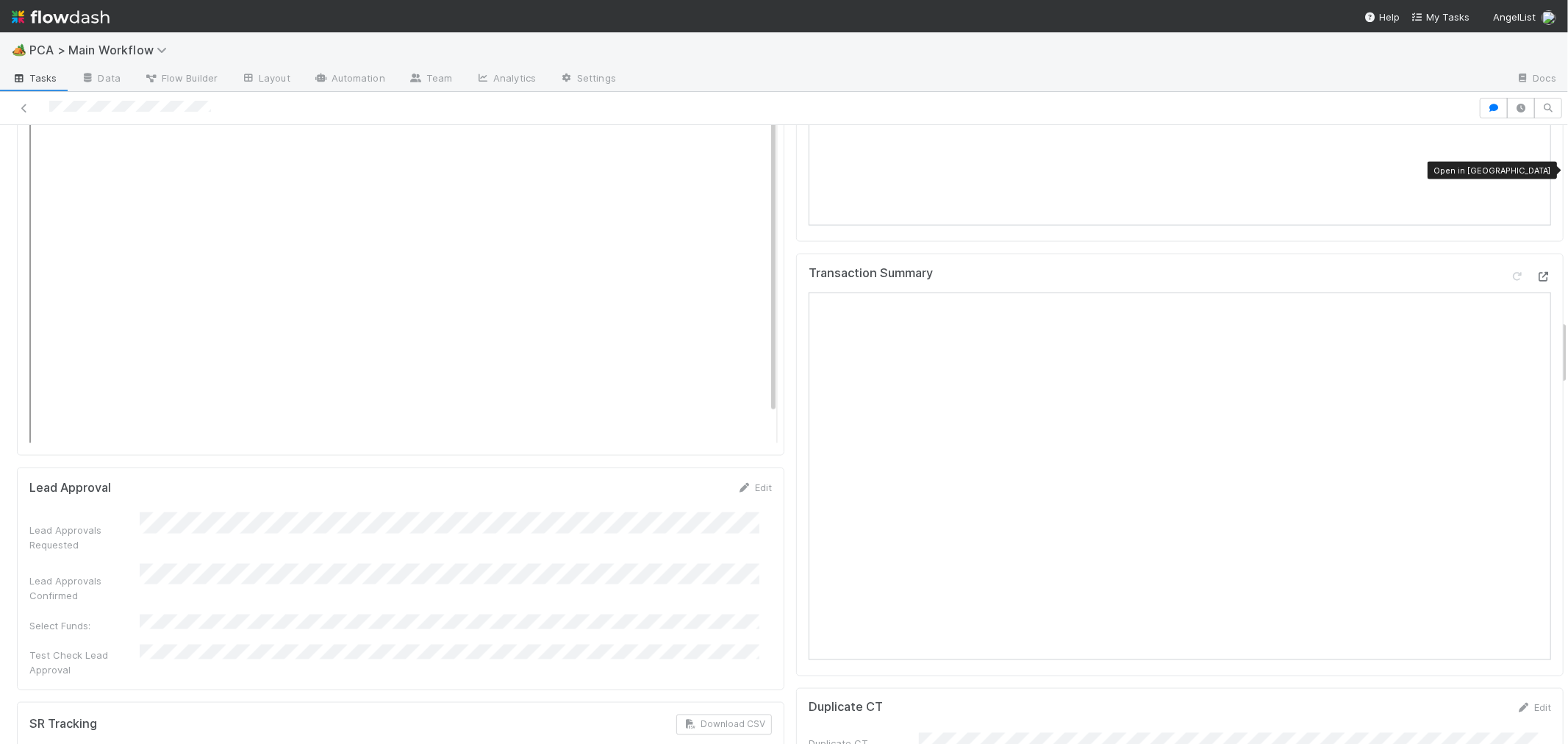
click at [1536, 272] on icon at bounding box center [1544, 277] width 15 height 10
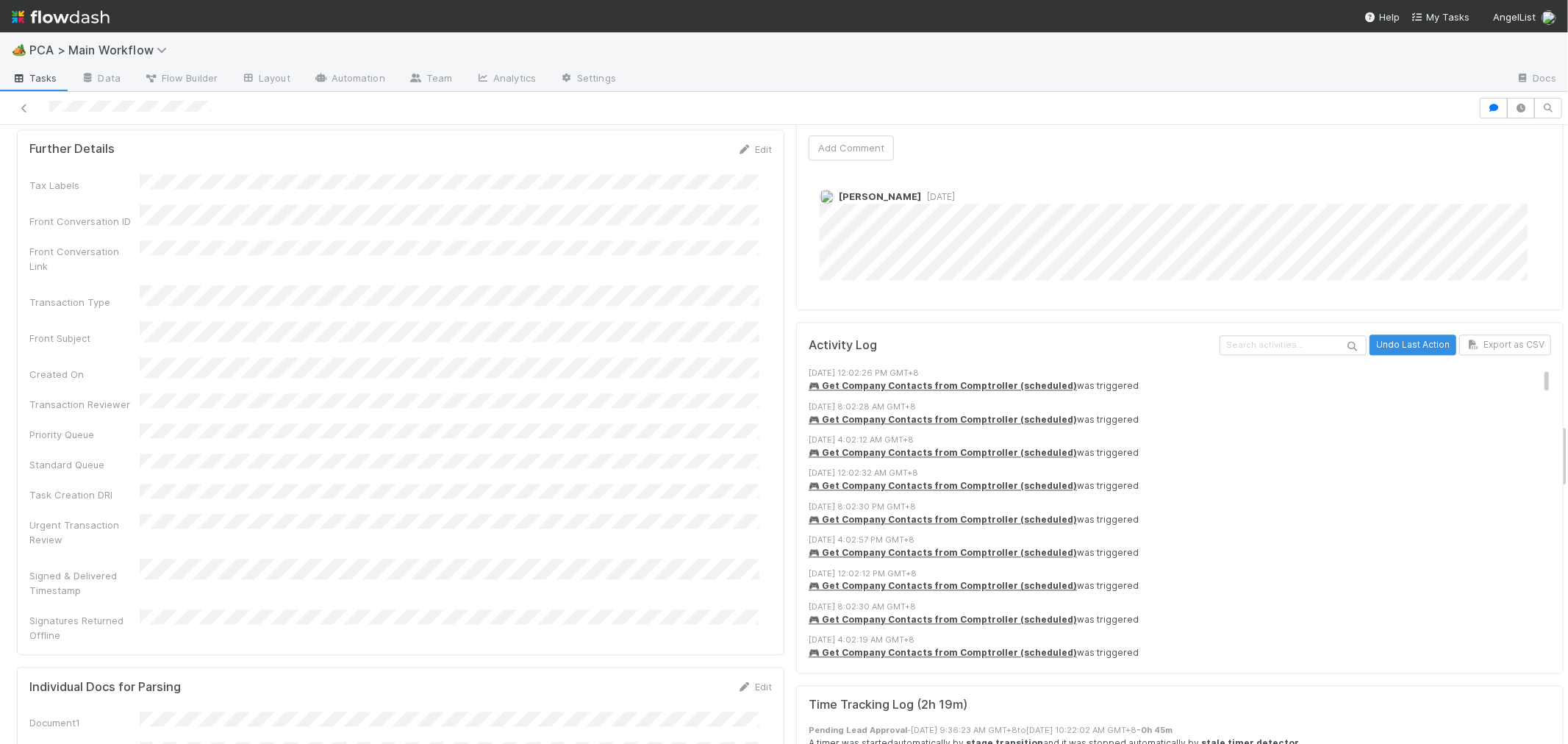
scroll to position [2327, 0]
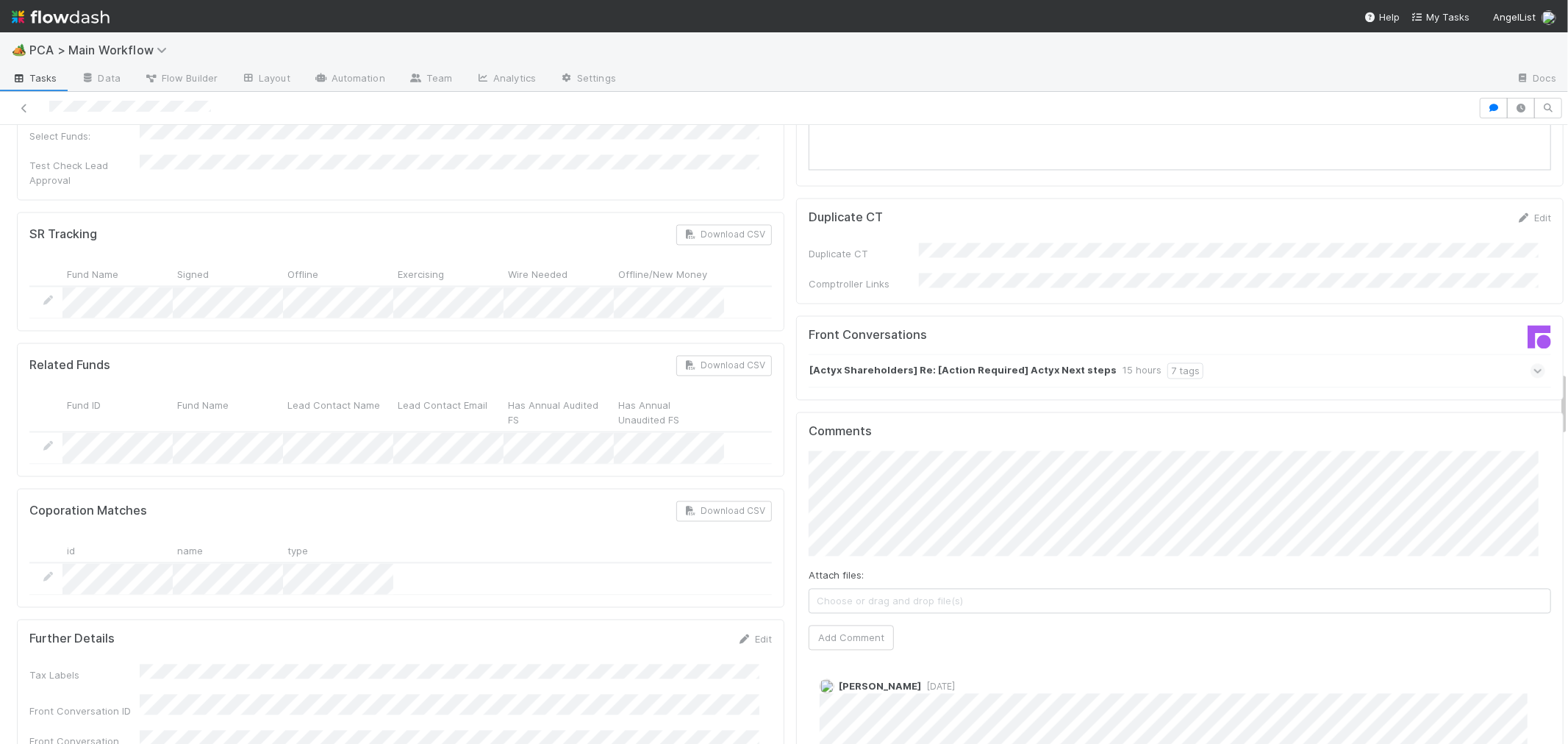
click at [977, 354] on div "[Actyx Shareholders] Re: [Action Required] Actyx Next steps 15 hours 7 tags" at bounding box center [1176, 371] width 736 height 34
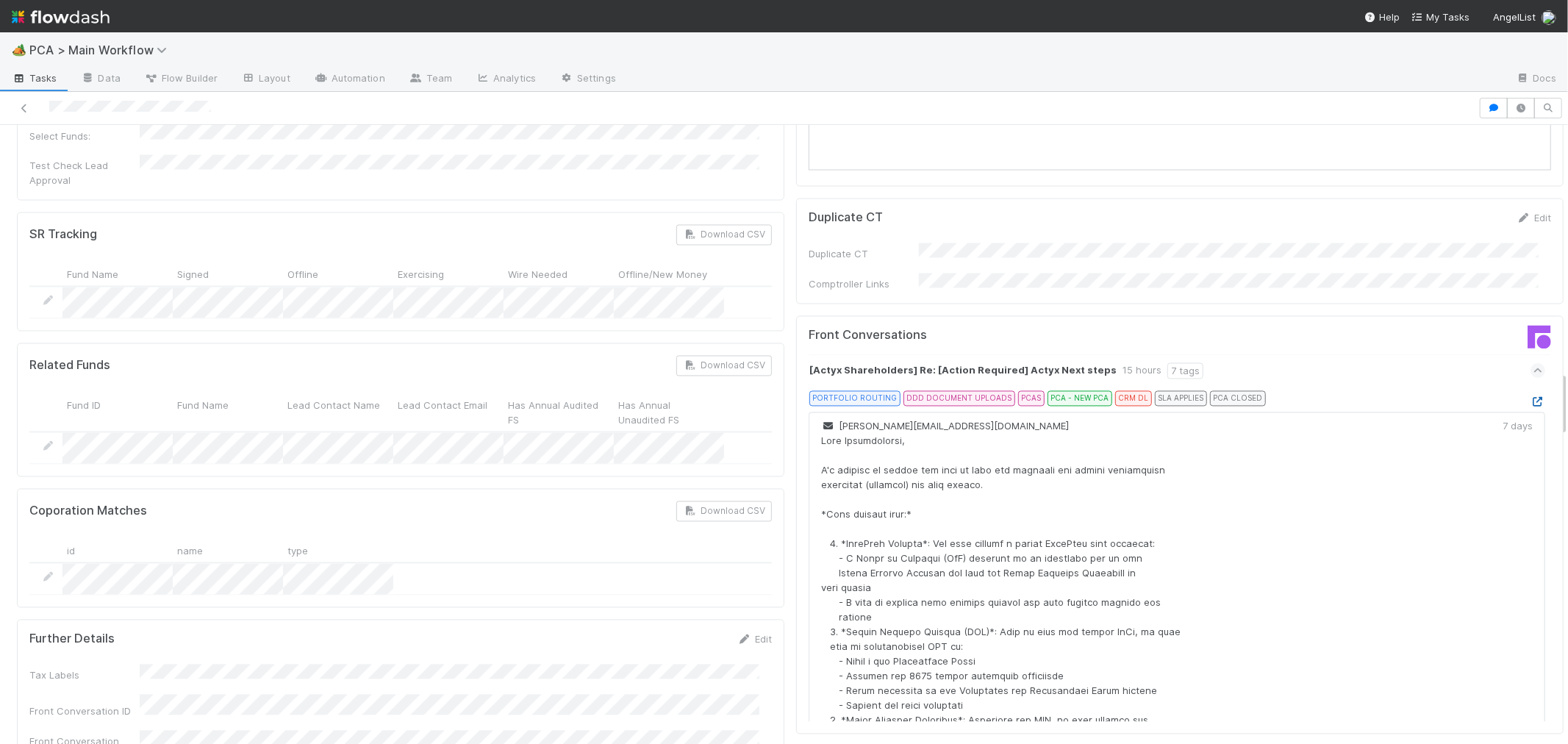
click at [1531, 398] on icon at bounding box center [1538, 403] width 15 height 10
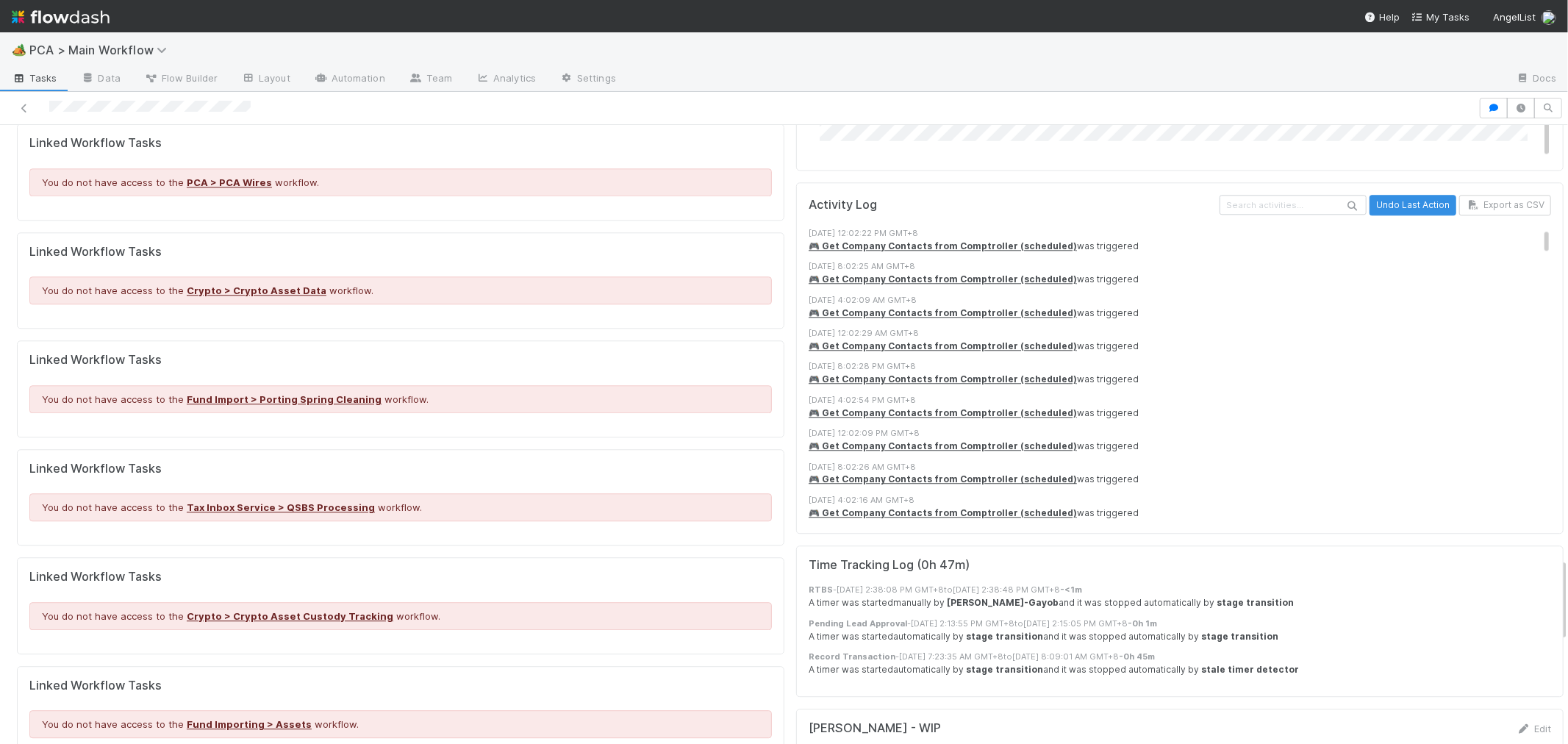
scroll to position [2857, 0]
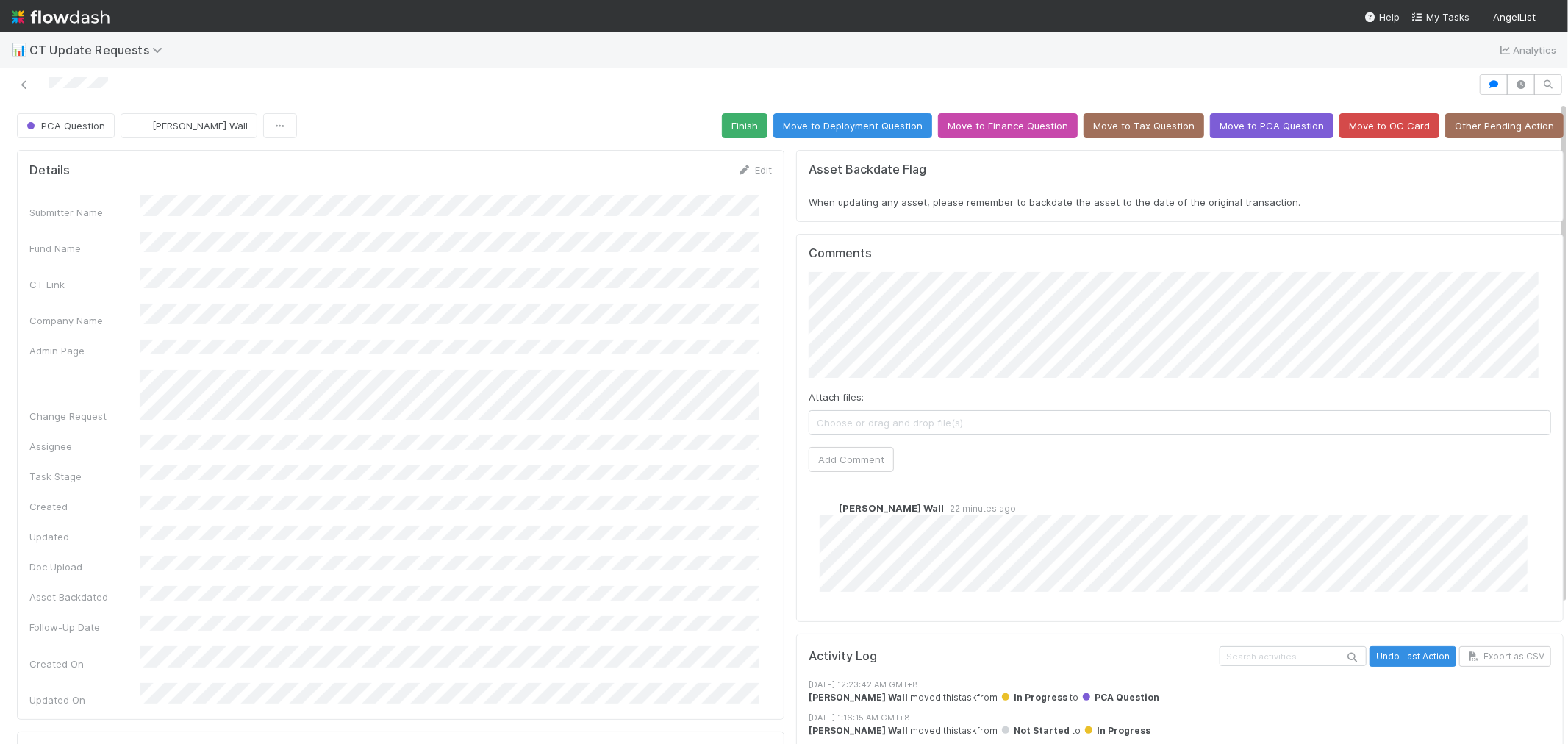
click at [845, 427] on span "Choose or drag and drop file(s)" at bounding box center [1180, 422] width 741 height 23
click at [845, 454] on button "Add Comment" at bounding box center [850, 459] width 85 height 25
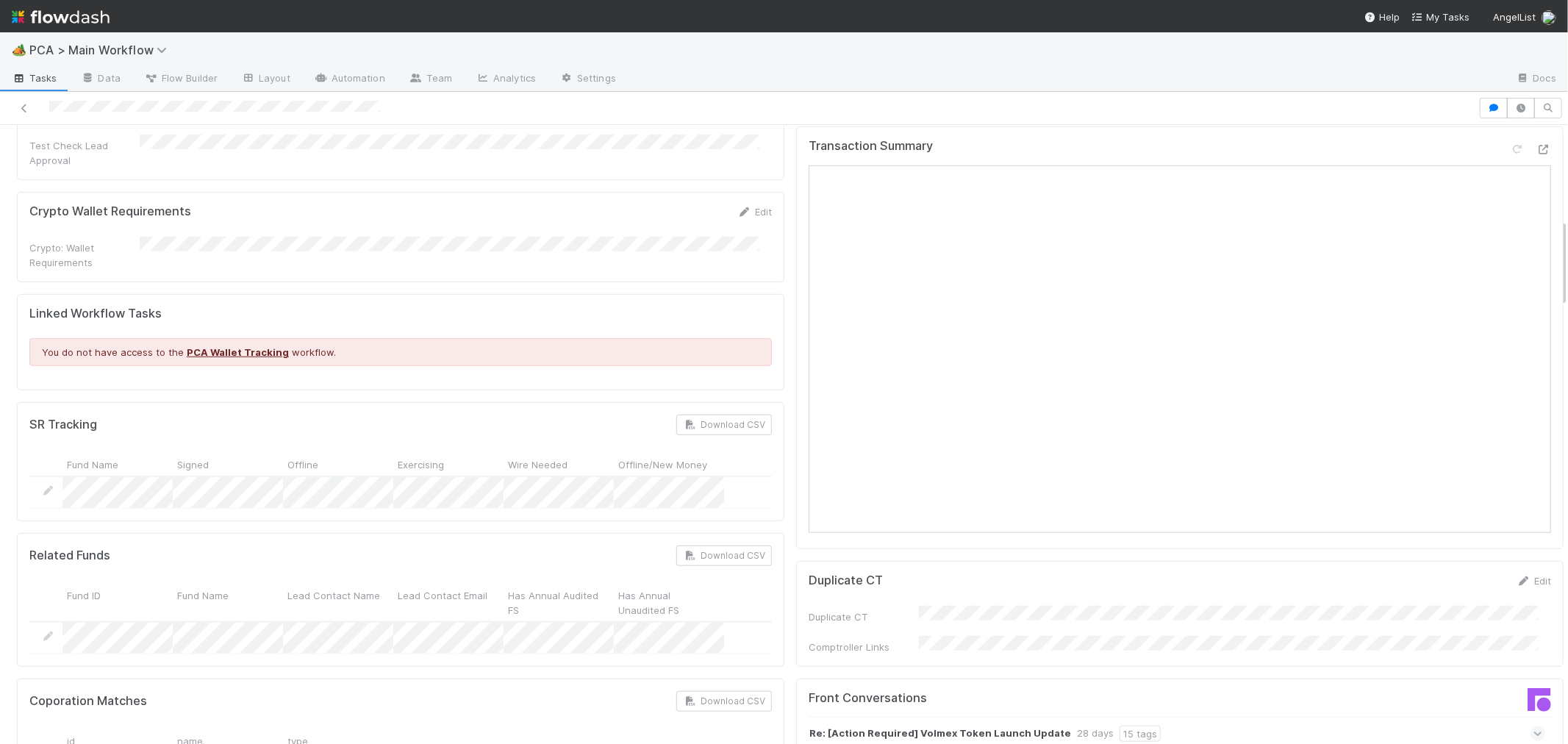
scroll to position [653, 0]
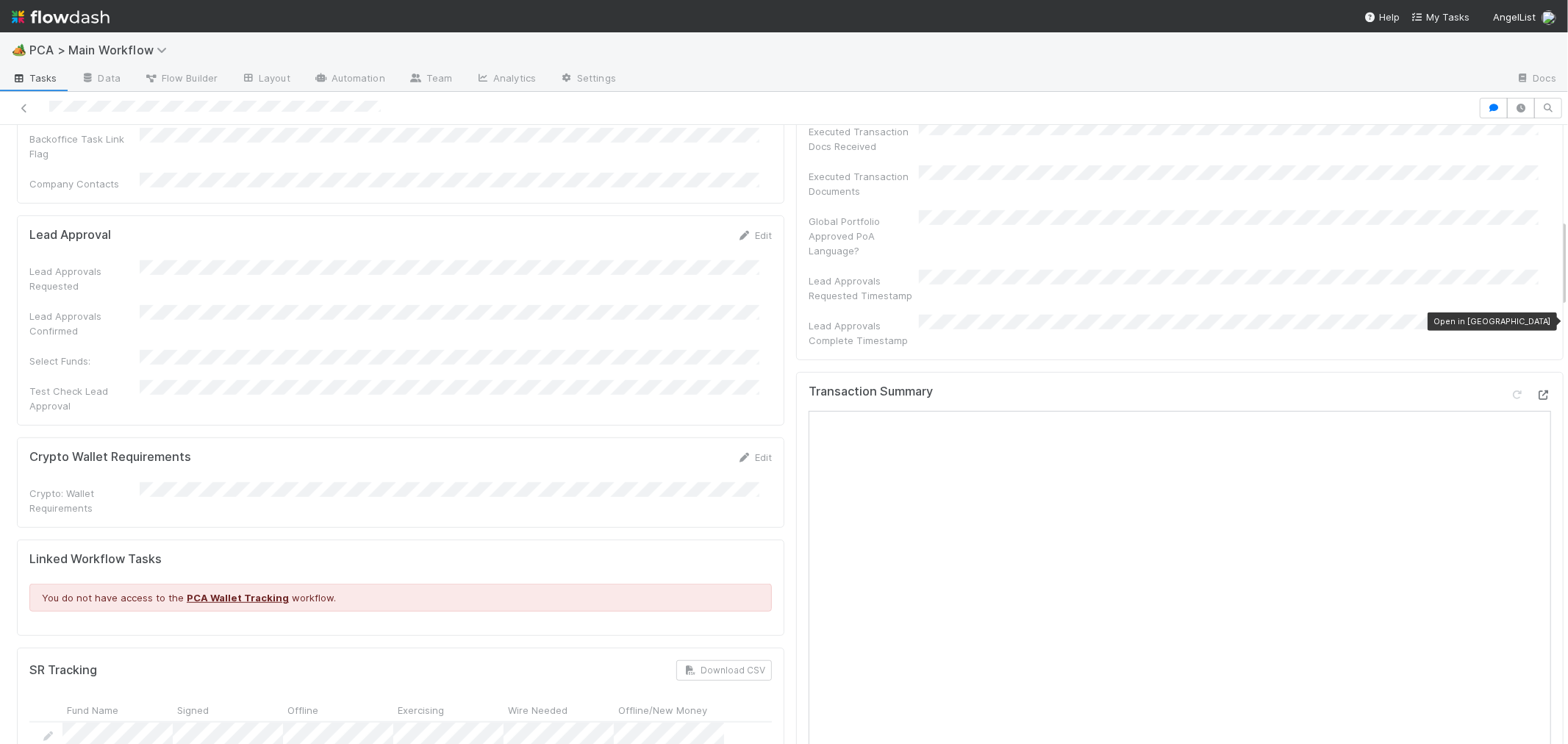
click at [1536, 390] on icon at bounding box center [1544, 395] width 15 height 10
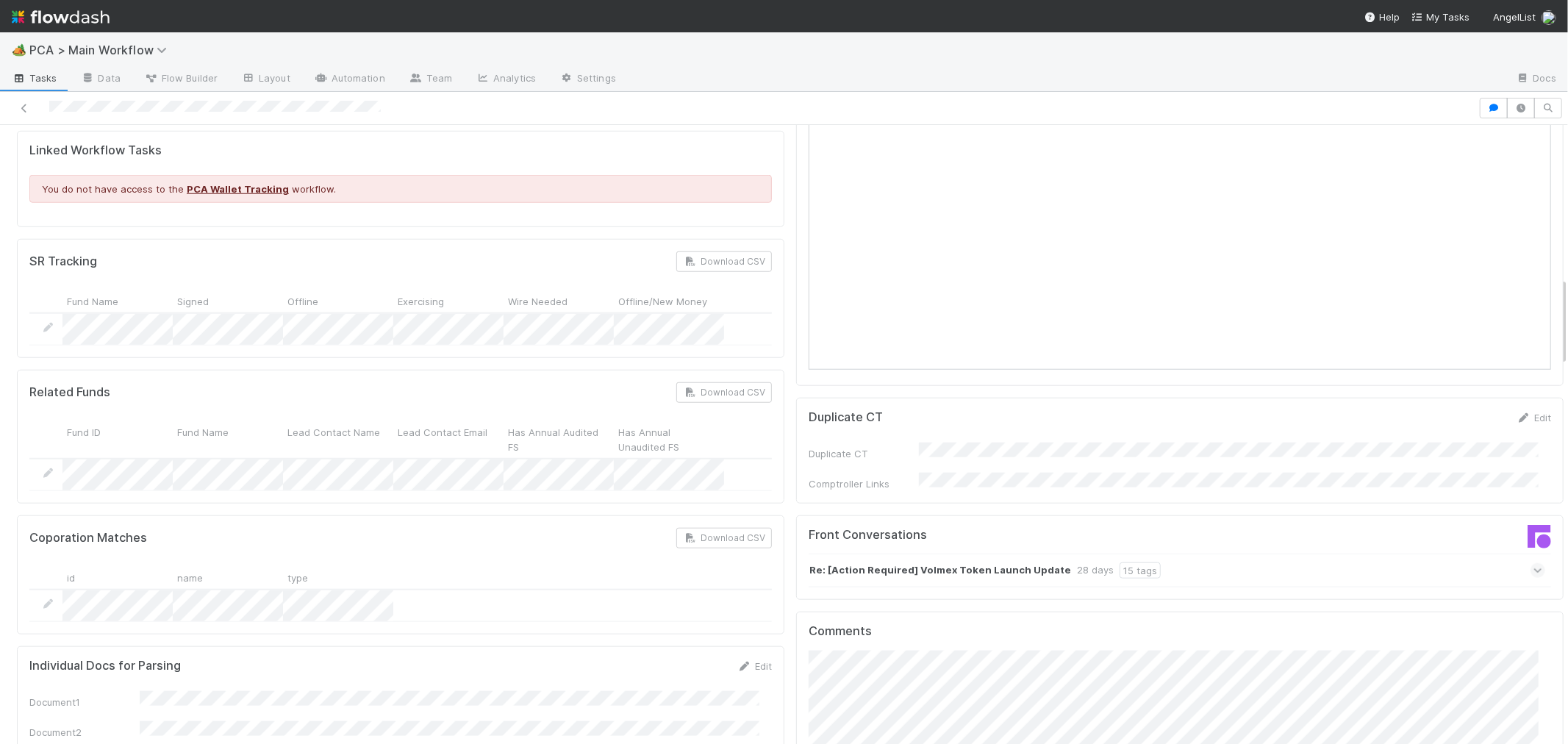
scroll to position [1469, 0]
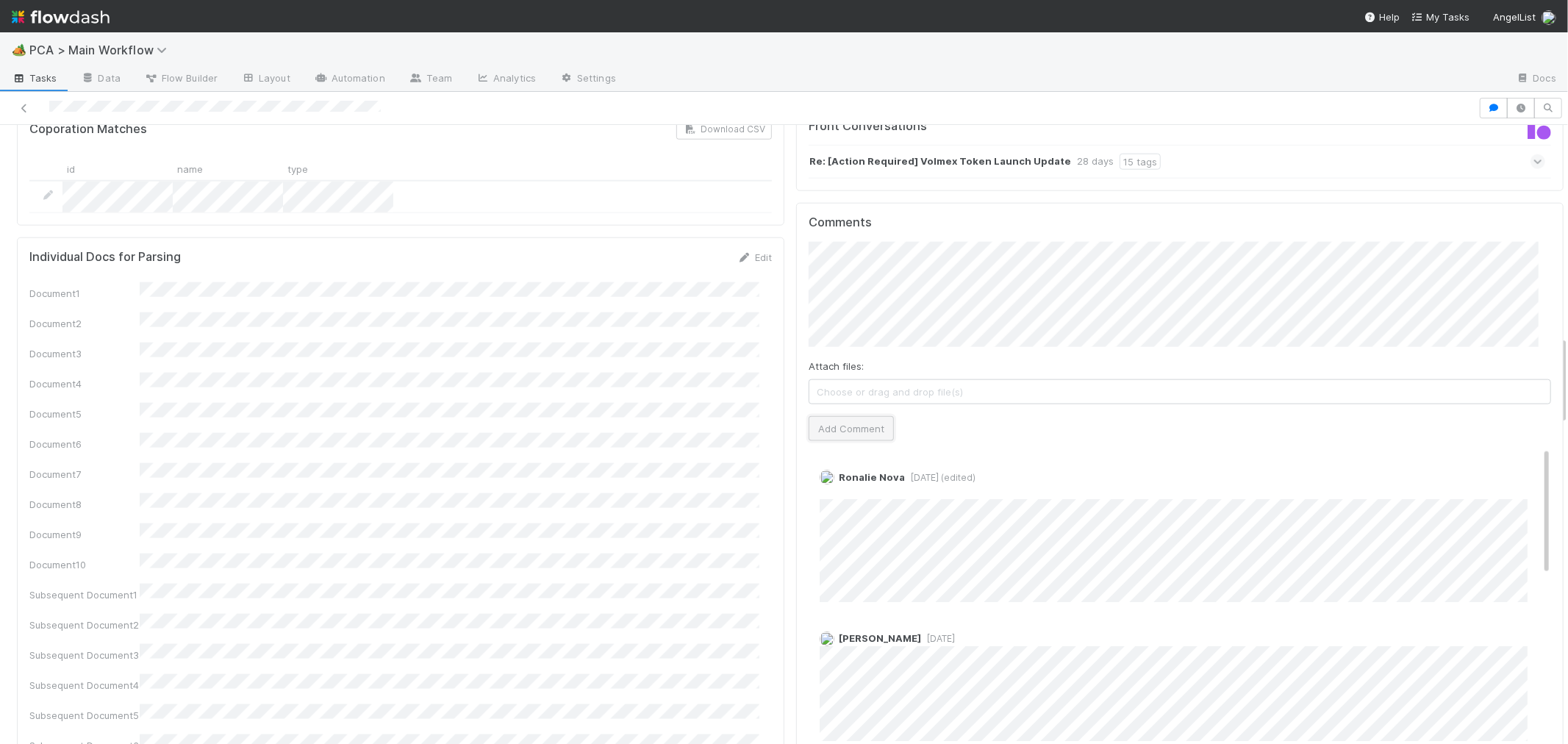
click at [841, 416] on button "Add Comment" at bounding box center [850, 428] width 85 height 25
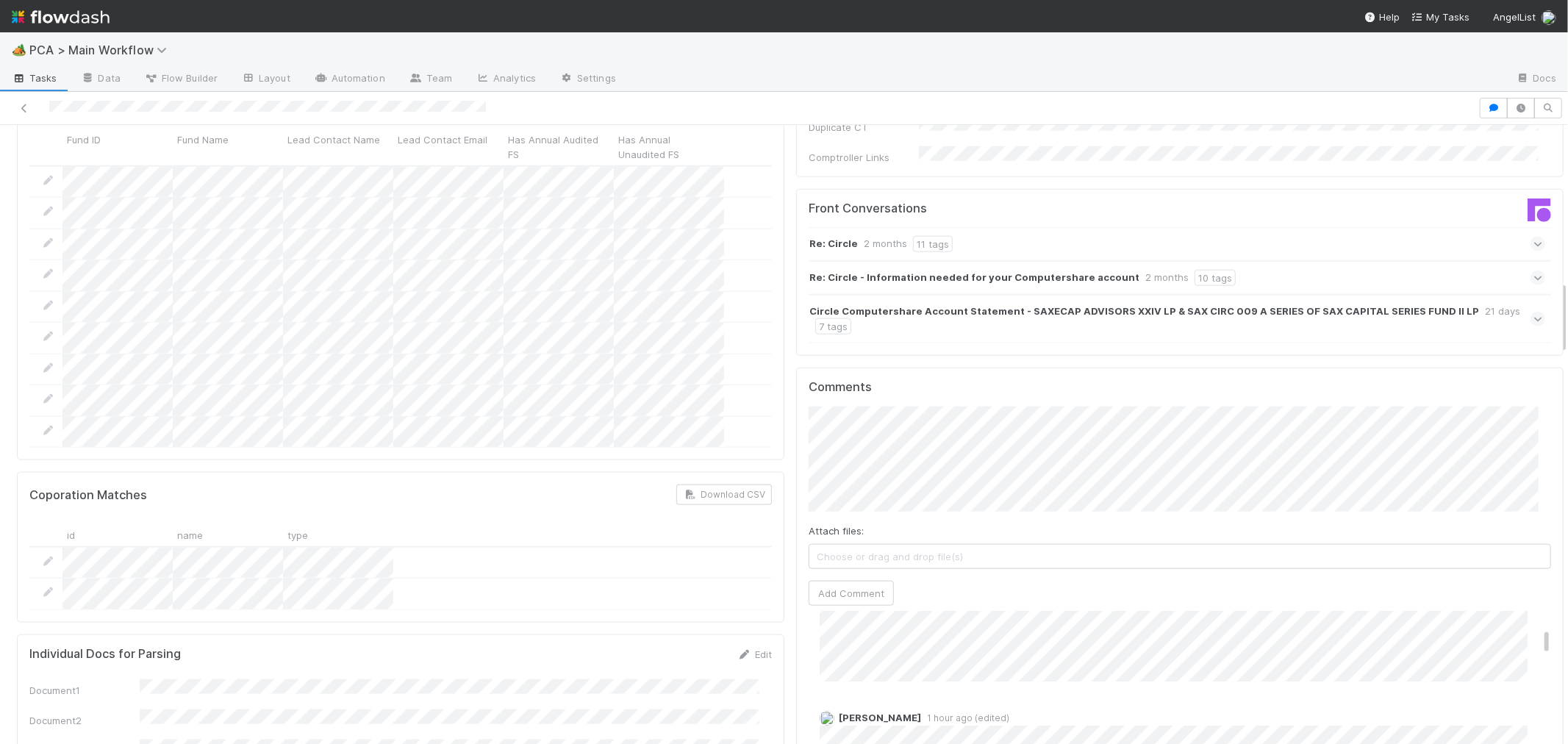
scroll to position [1306, 0]
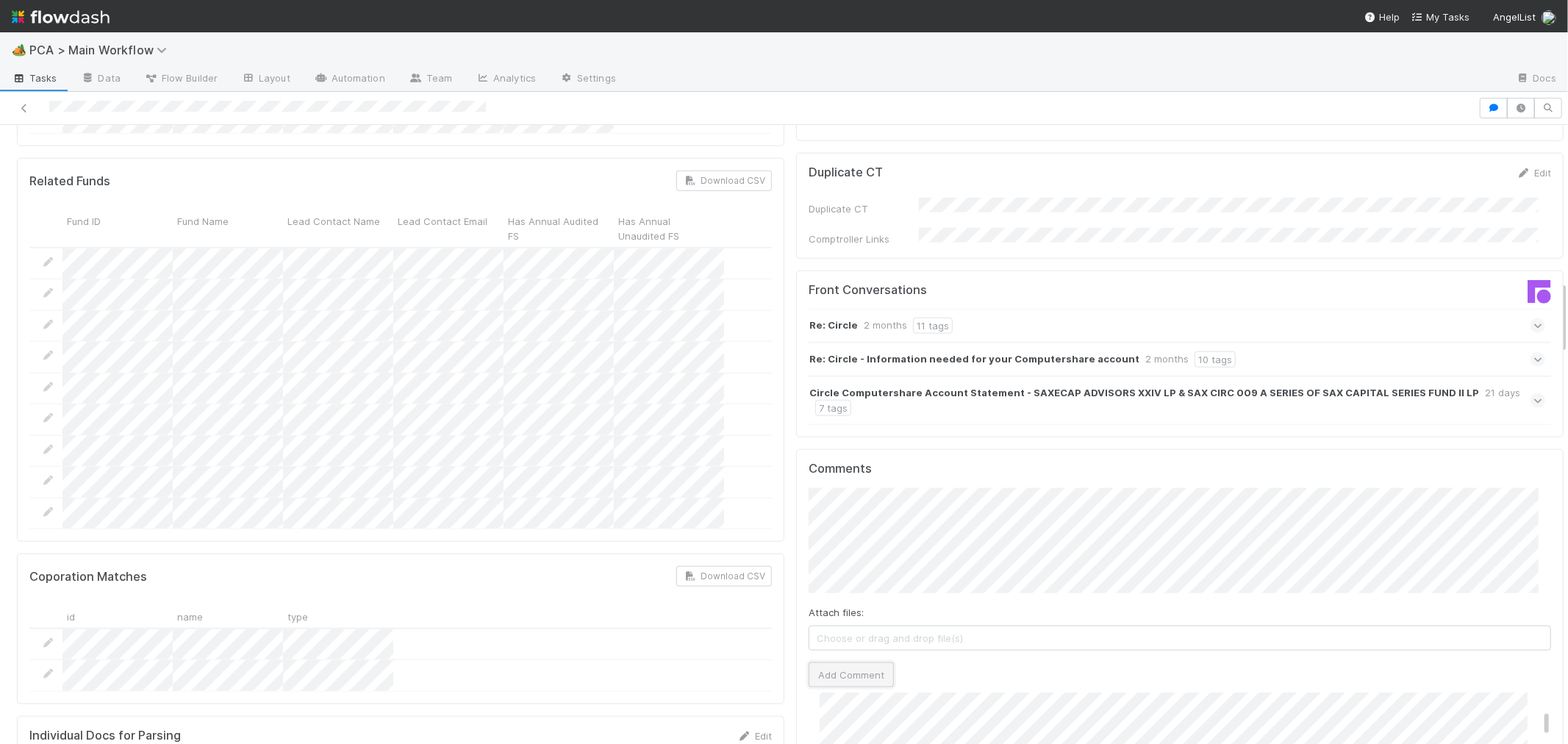
click at [850, 662] on button "Add Comment" at bounding box center [850, 674] width 85 height 25
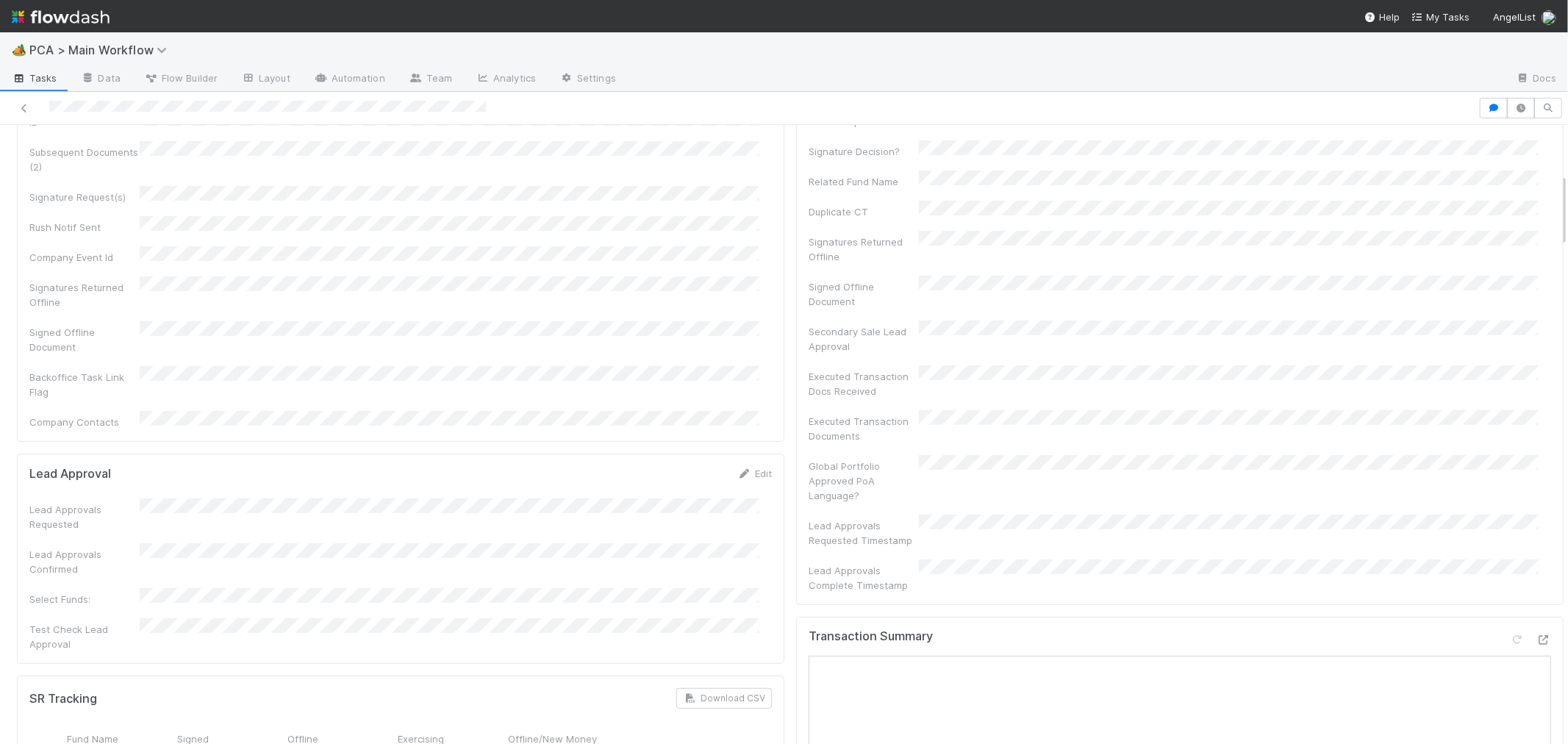
scroll to position [0, 0]
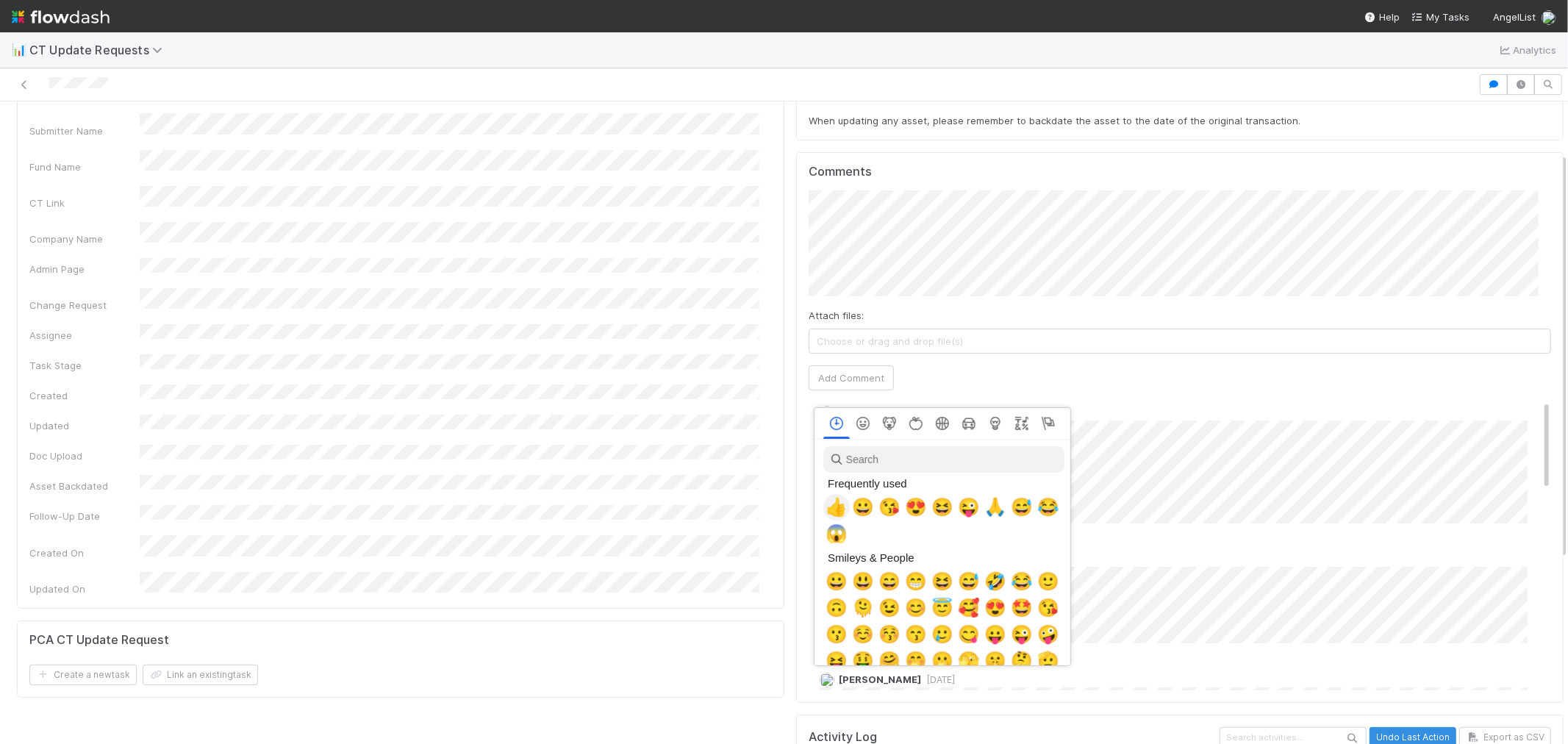
scroll to position [0, 6]
click at [987, 503] on span "🙏" at bounding box center [992, 506] width 22 height 20
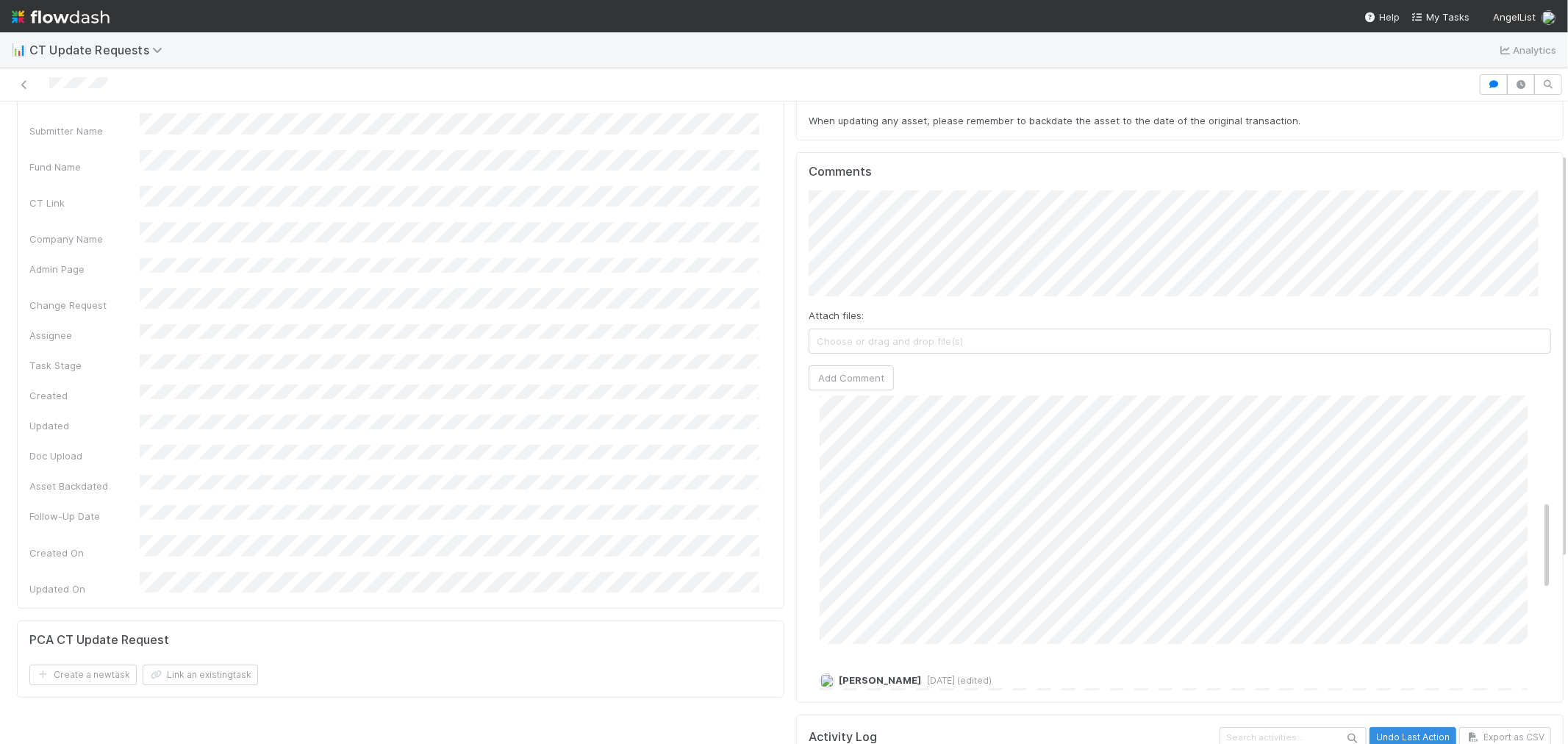
scroll to position [0, 0]
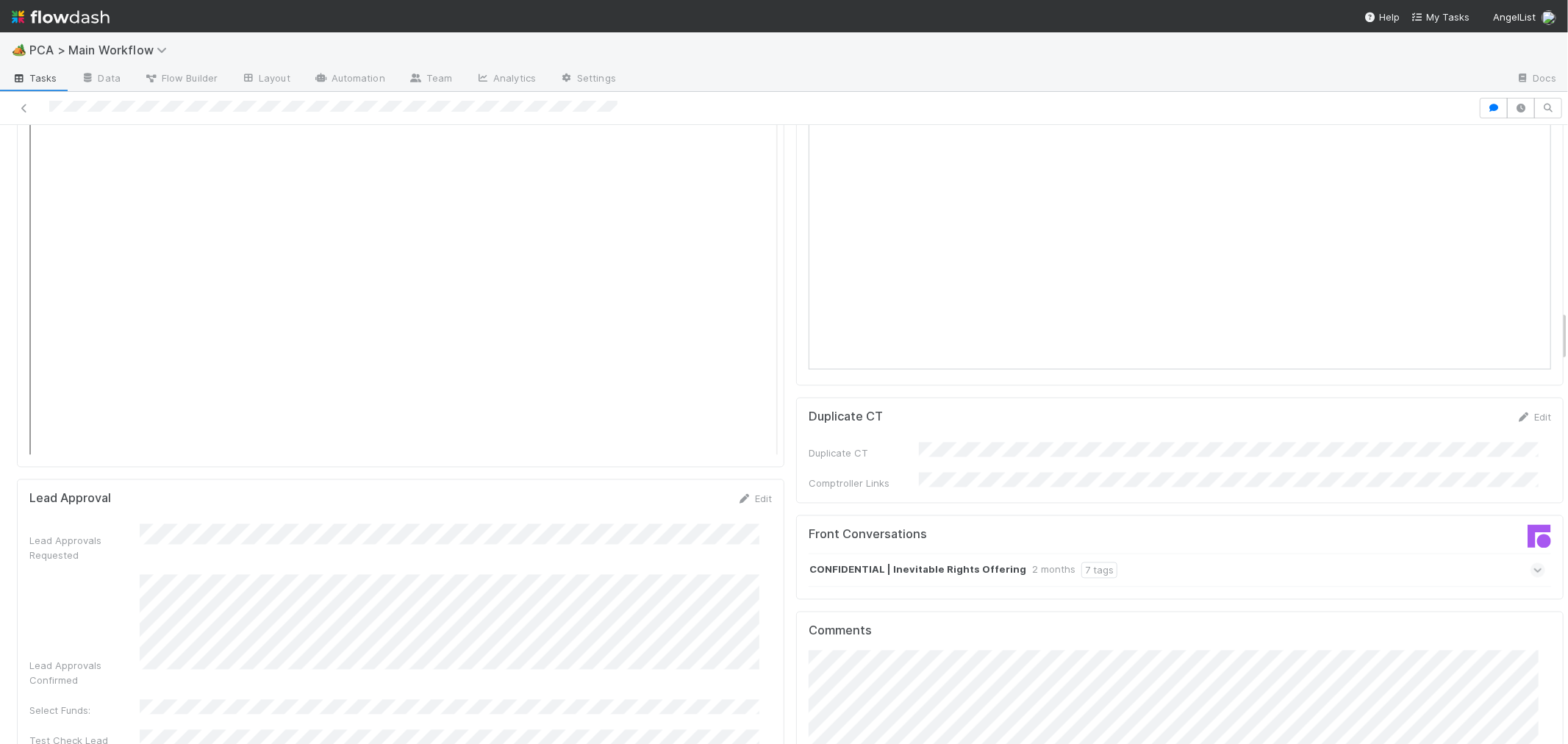
scroll to position [1878, 0]
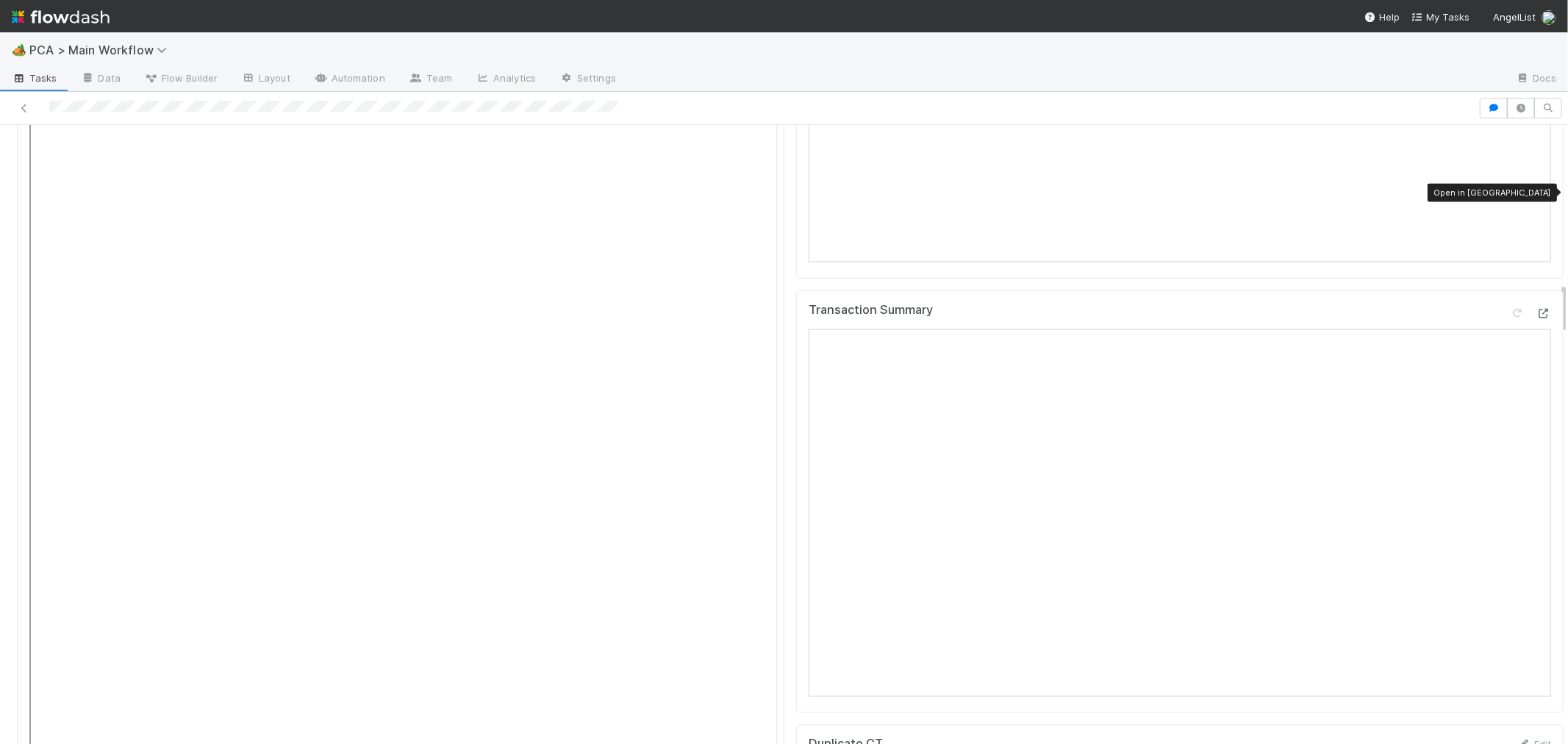
click at [1536, 309] on icon at bounding box center [1544, 314] width 15 height 10
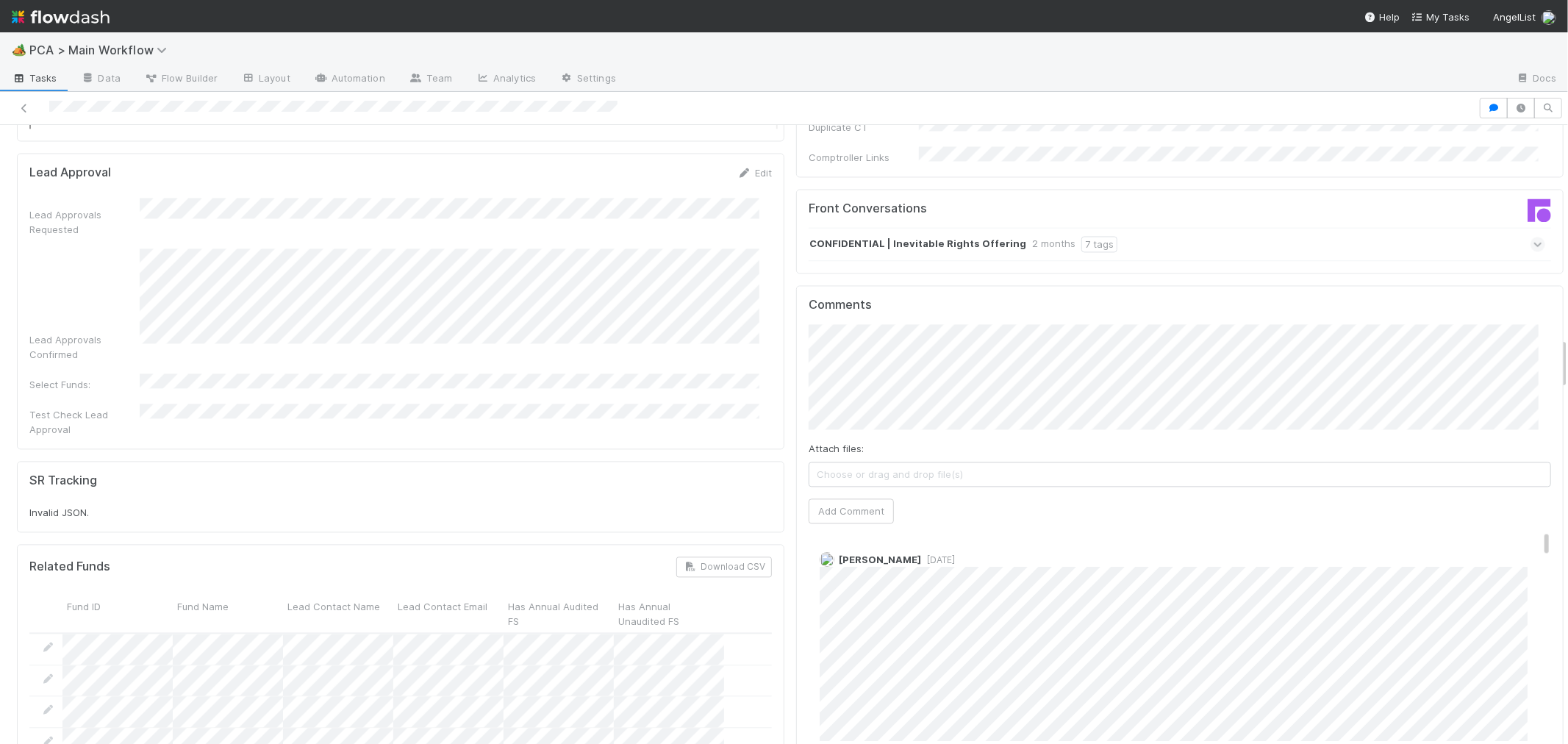
scroll to position [2368, 0]
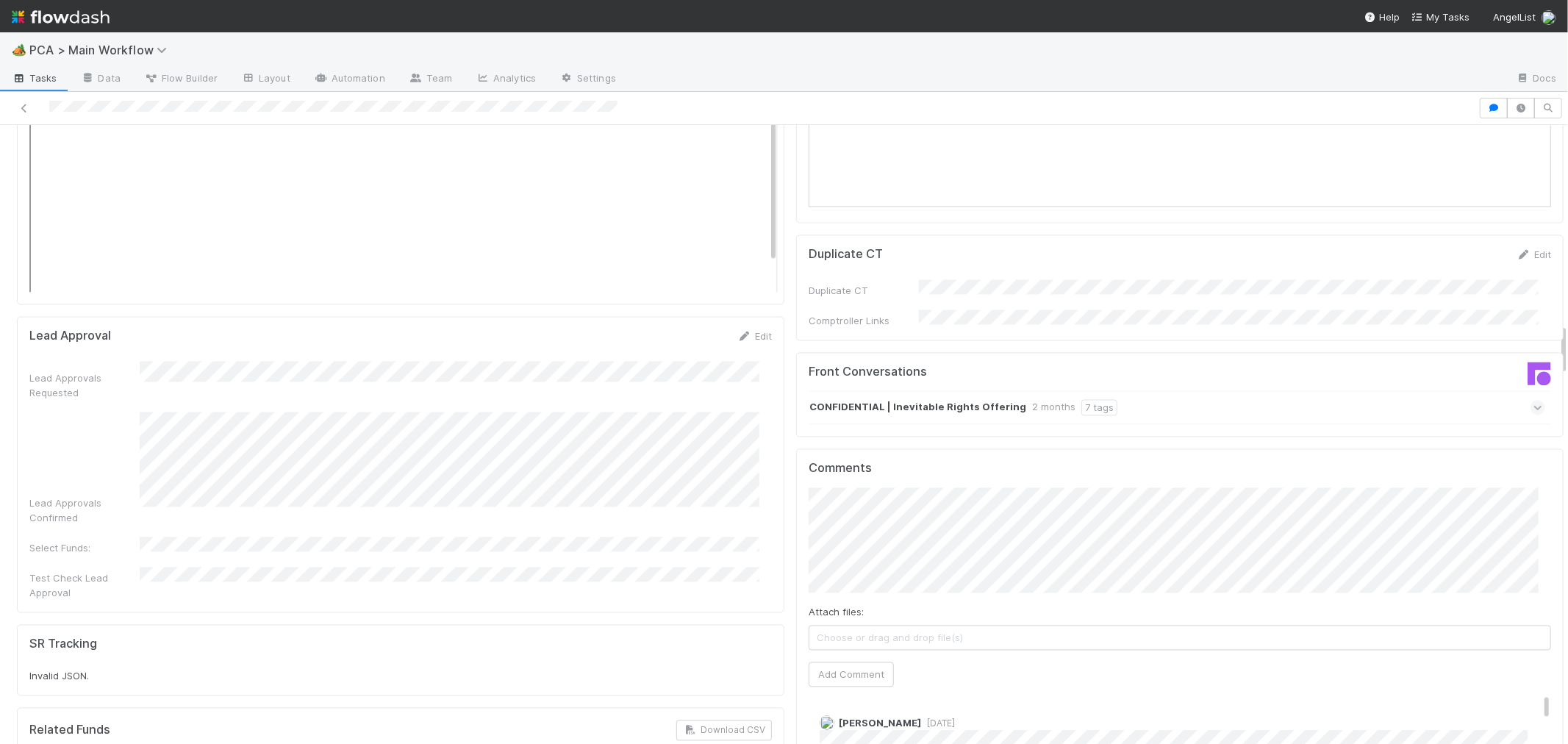
click at [796, 448] on div "Comments Attach files: Choose or drag and drop file(s) Add Comment [PERSON_NAME…" at bounding box center [1180, 723] width 768 height 551
click at [895, 509] on span "[PERSON_NAME]" at bounding box center [902, 504] width 74 height 12
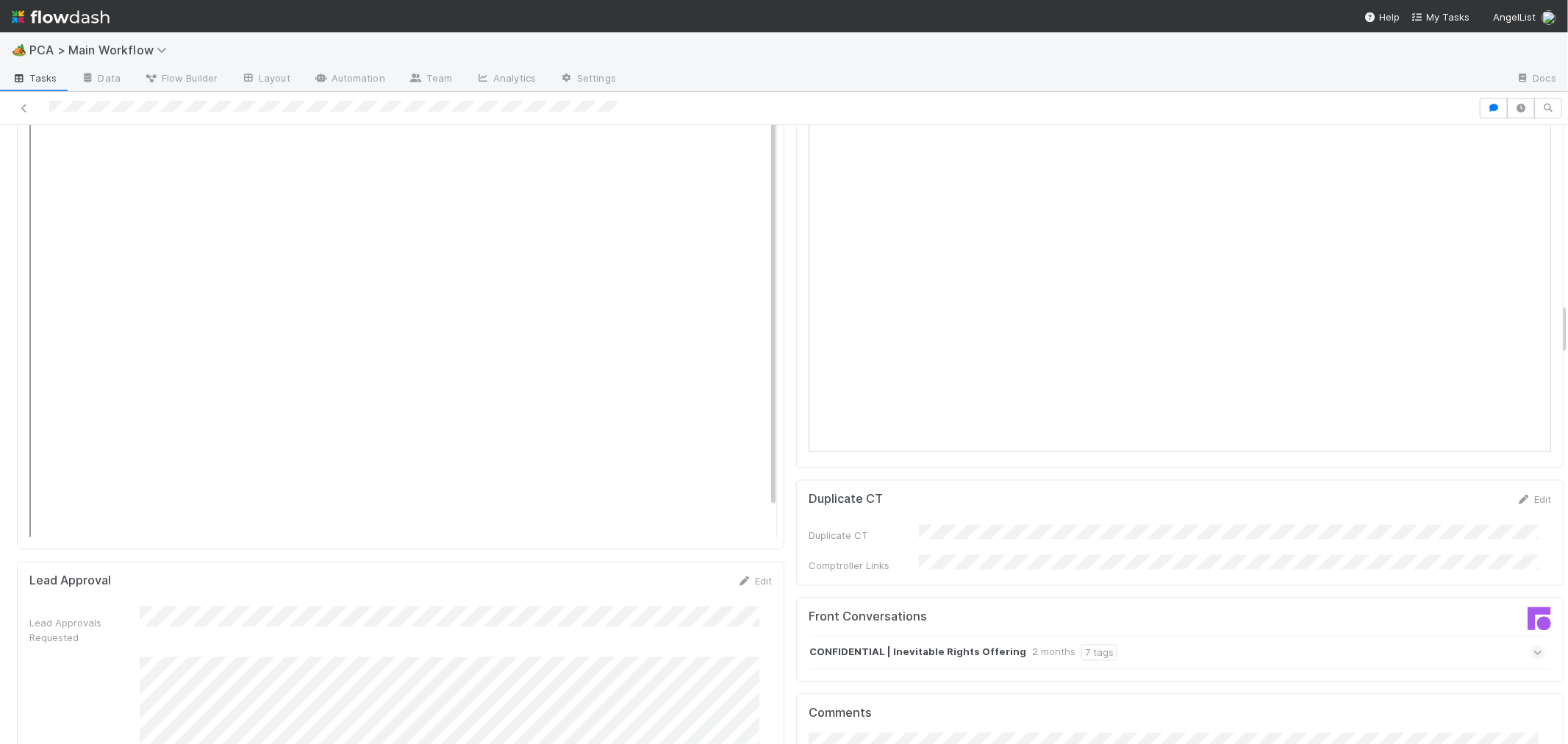
scroll to position [2286, 0]
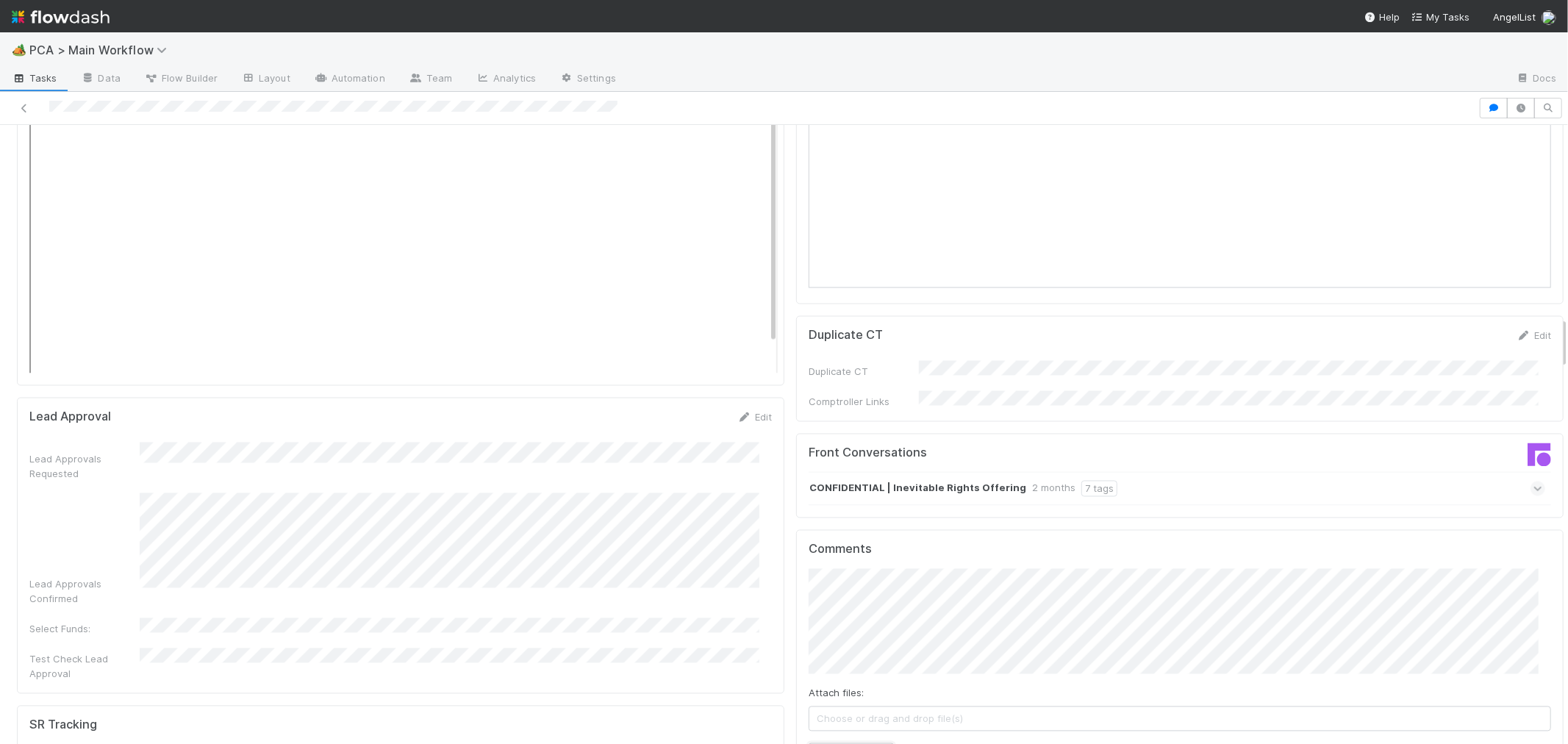
click at [858, 743] on button "Add Comment" at bounding box center [850, 755] width 85 height 25
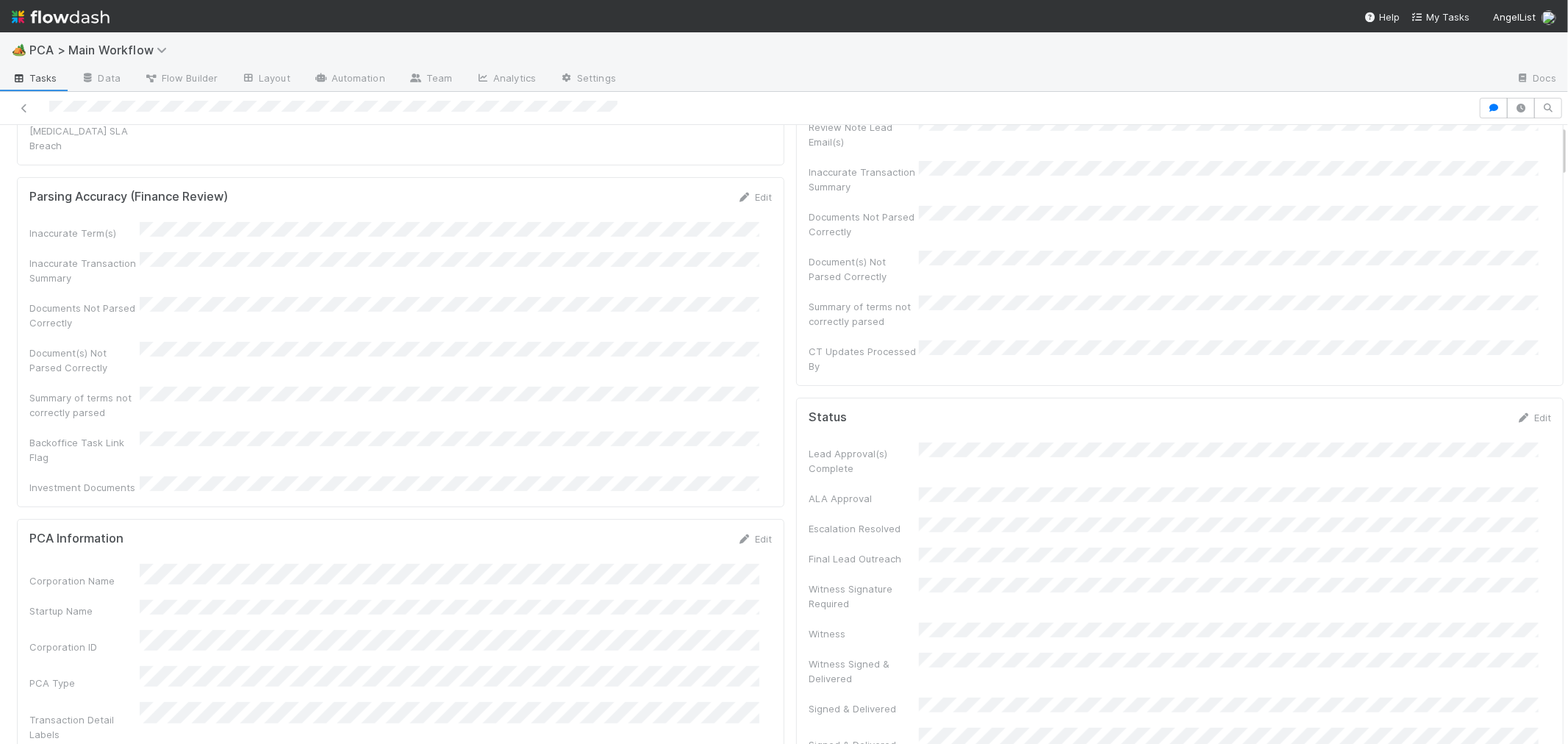
scroll to position [0, 0]
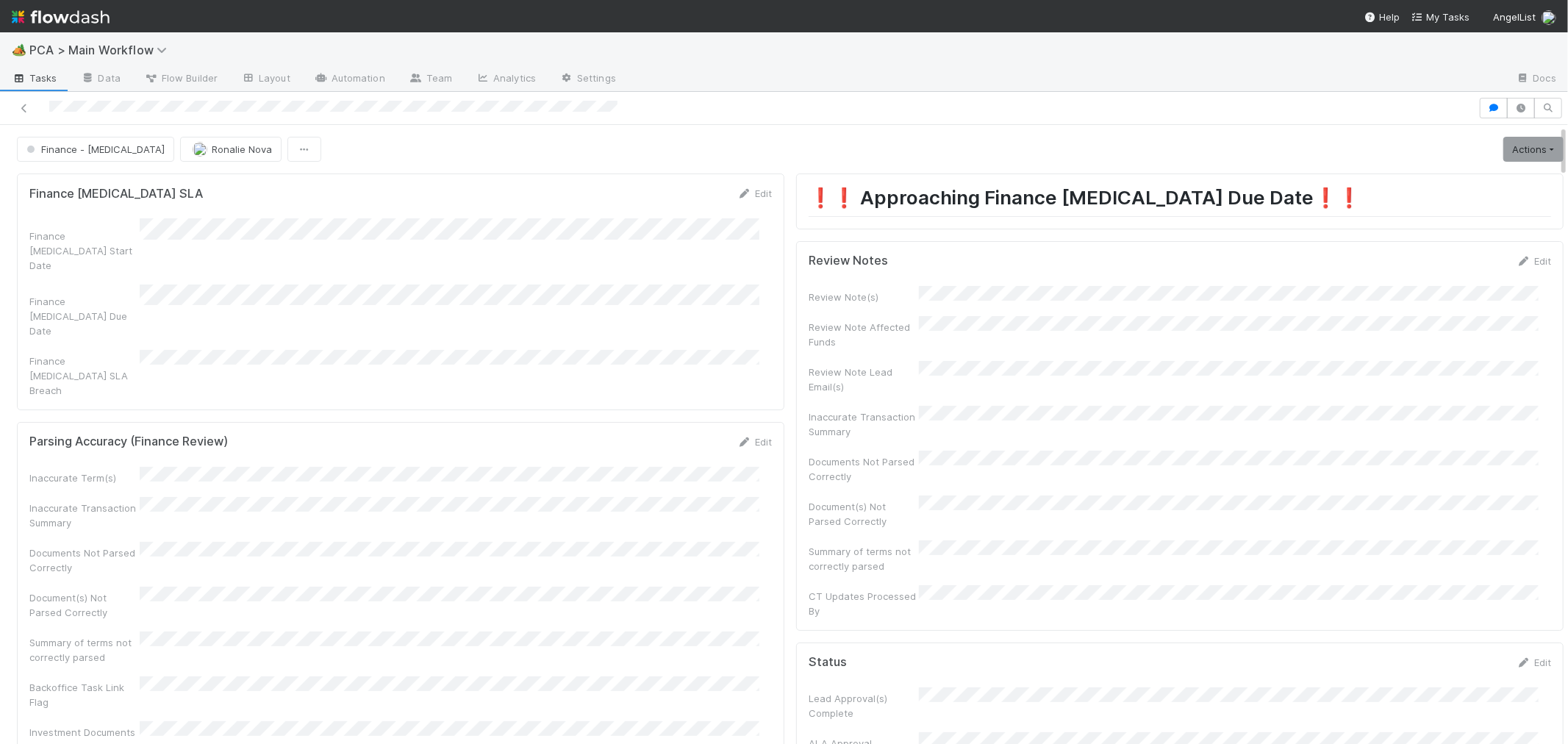
drag, startPoint x: 1507, startPoint y: 261, endPoint x: 1473, endPoint y: 268, distance: 34.7
click at [1516, 261] on link "Edit" at bounding box center [1533, 260] width 35 height 12
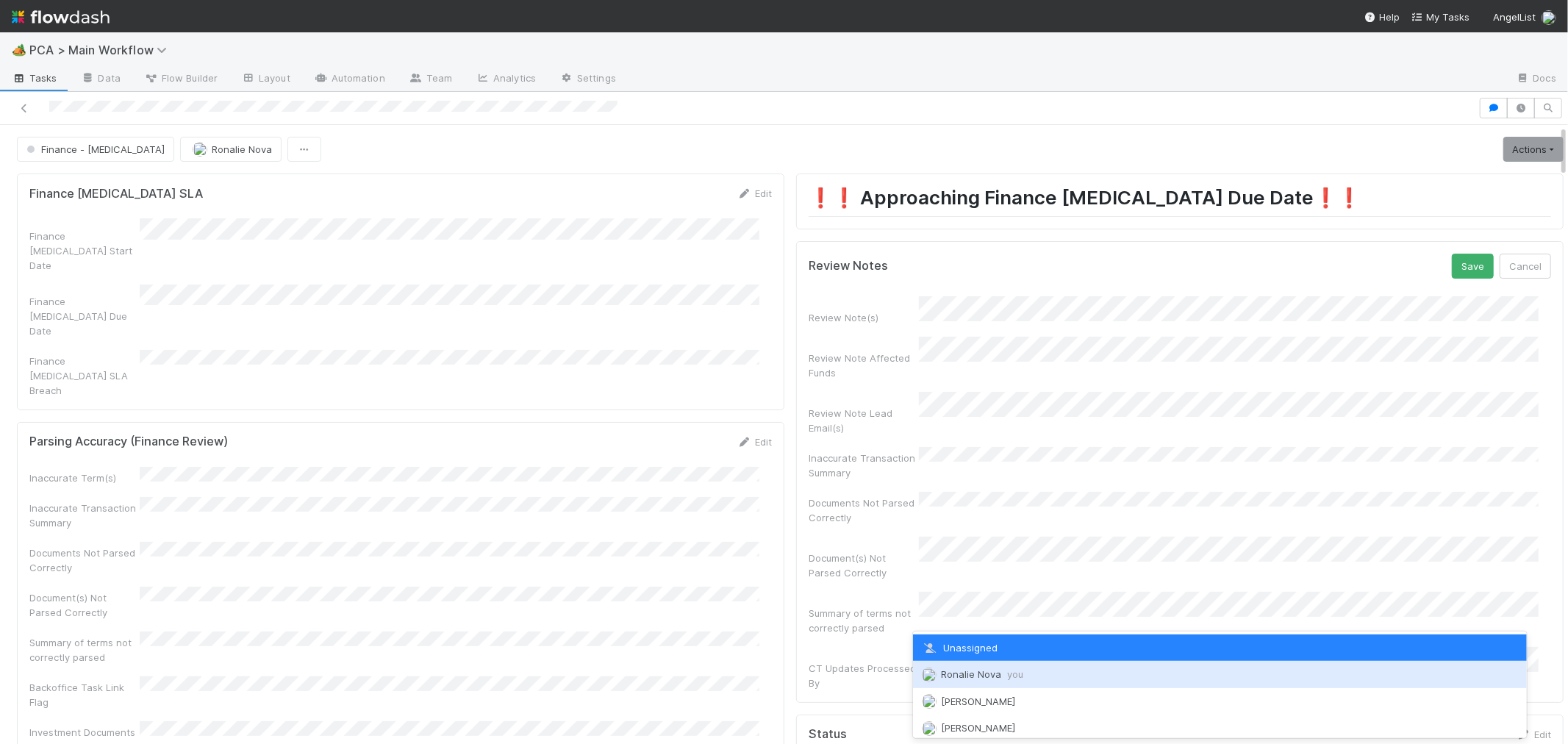
click at [1004, 671] on span "Ronalie Nova you" at bounding box center [982, 674] width 83 height 12
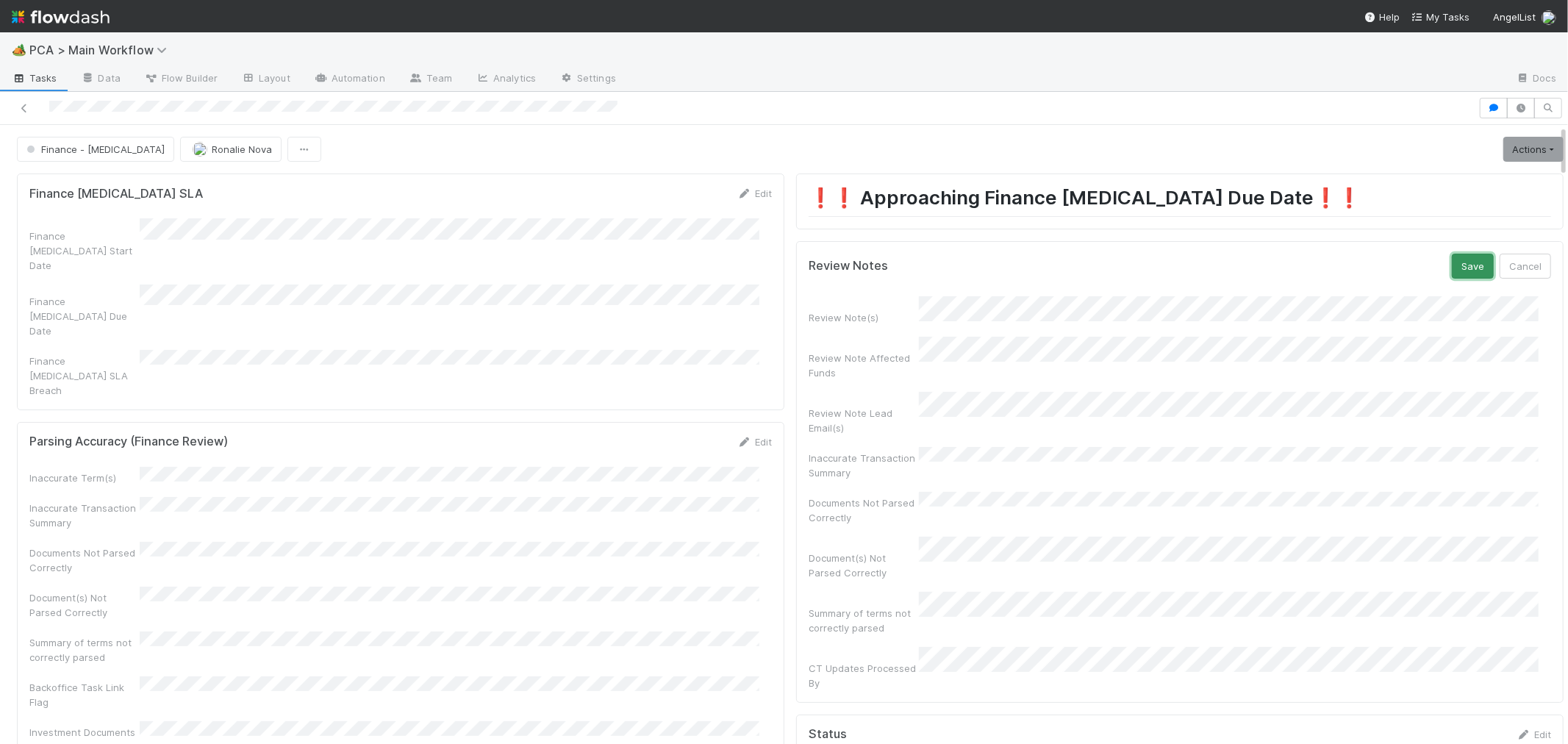
click at [1452, 268] on button "Save" at bounding box center [1473, 265] width 42 height 25
click at [1519, 147] on link "Actions" at bounding box center [1533, 149] width 61 height 25
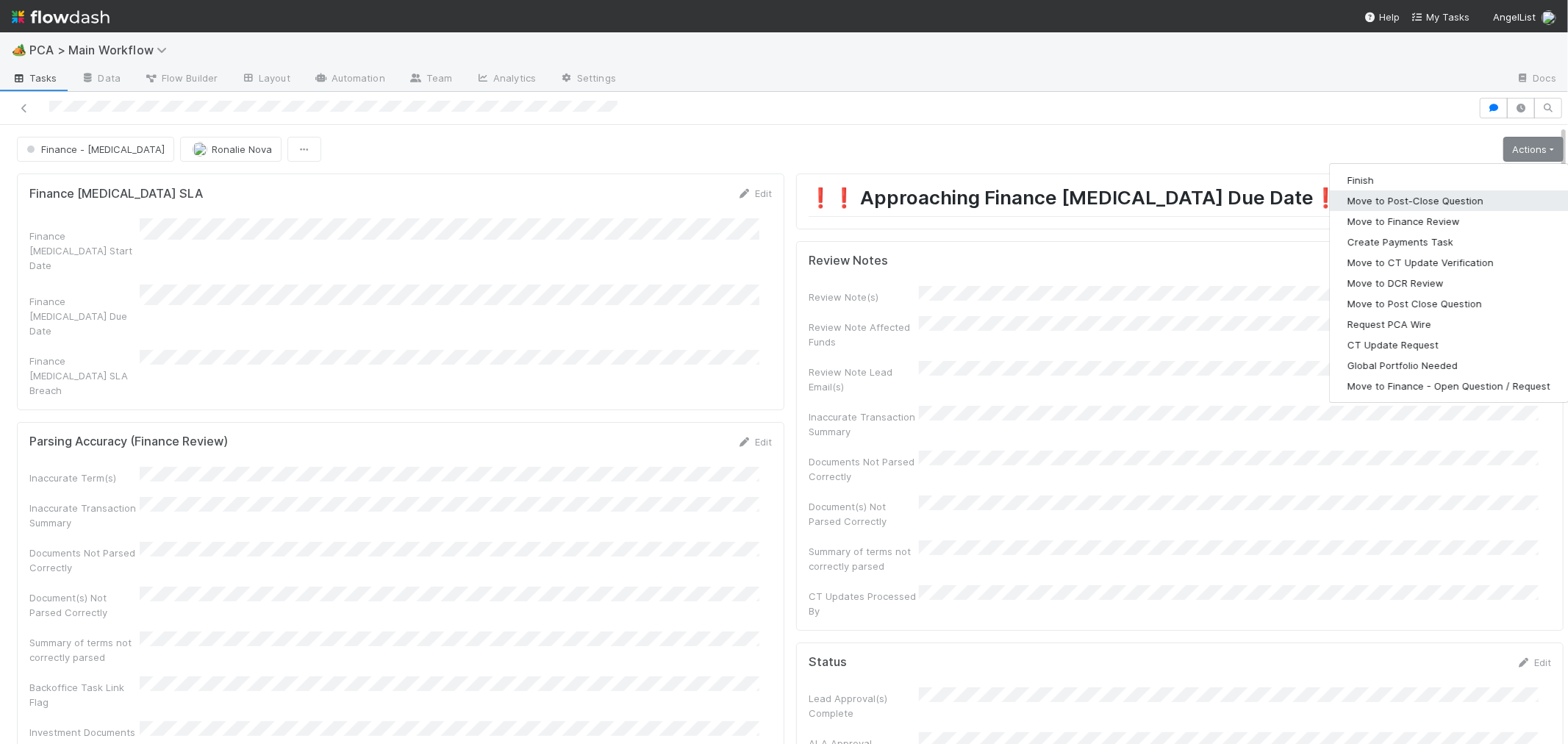
click at [1402, 205] on button "Move to Post-Close Question" at bounding box center [1449, 200] width 238 height 20
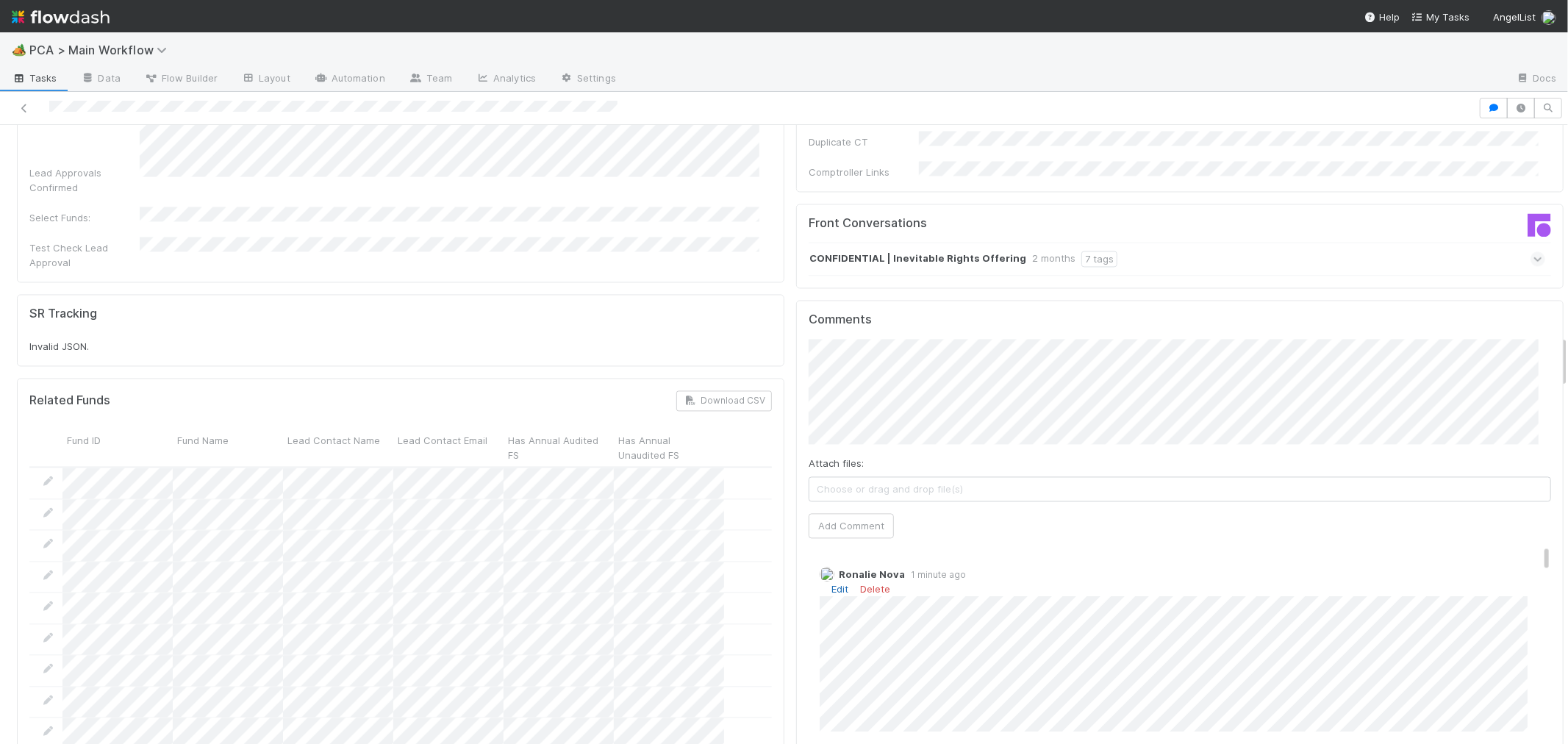
click at [832, 583] on link "Edit" at bounding box center [840, 589] width 17 height 12
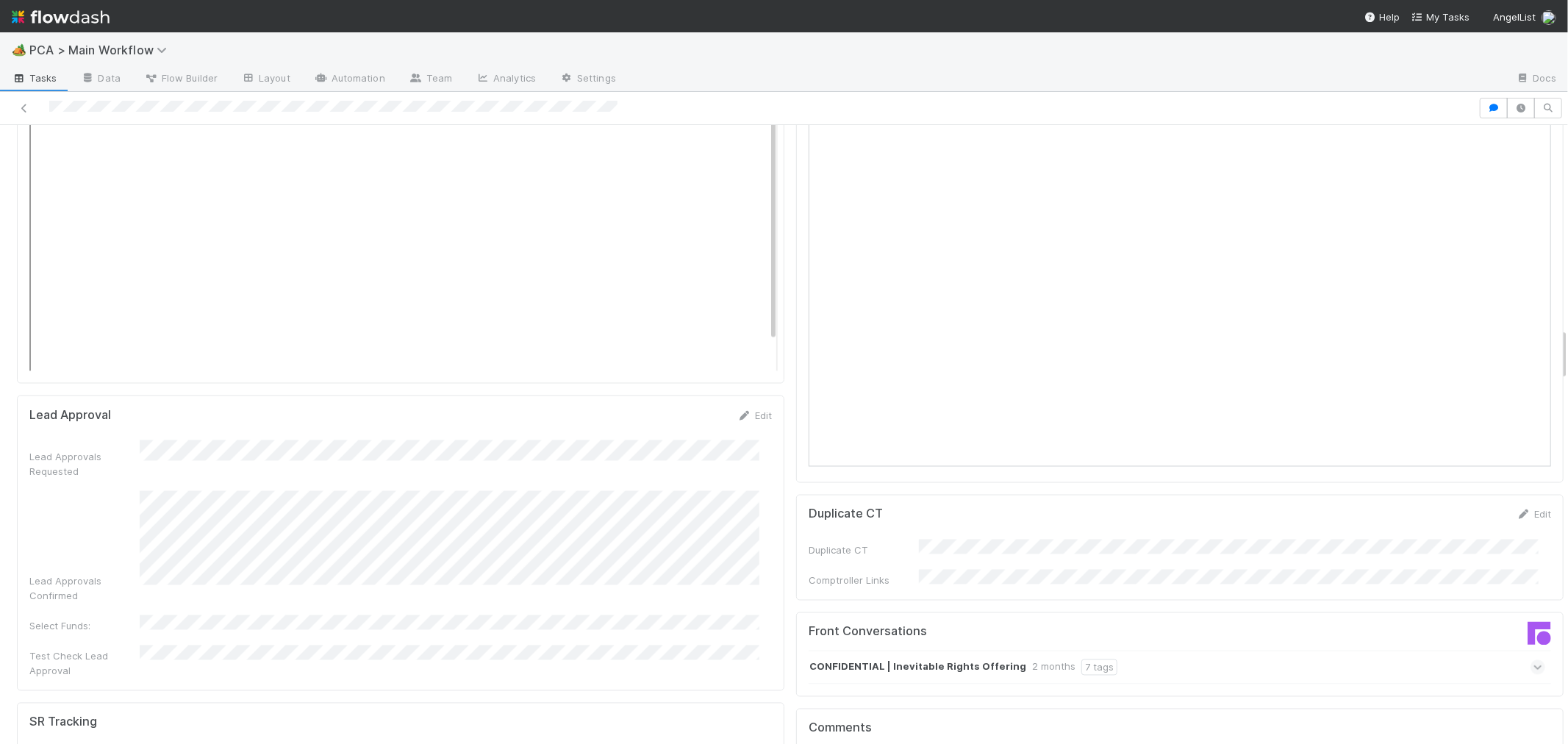
scroll to position [2368, 0]
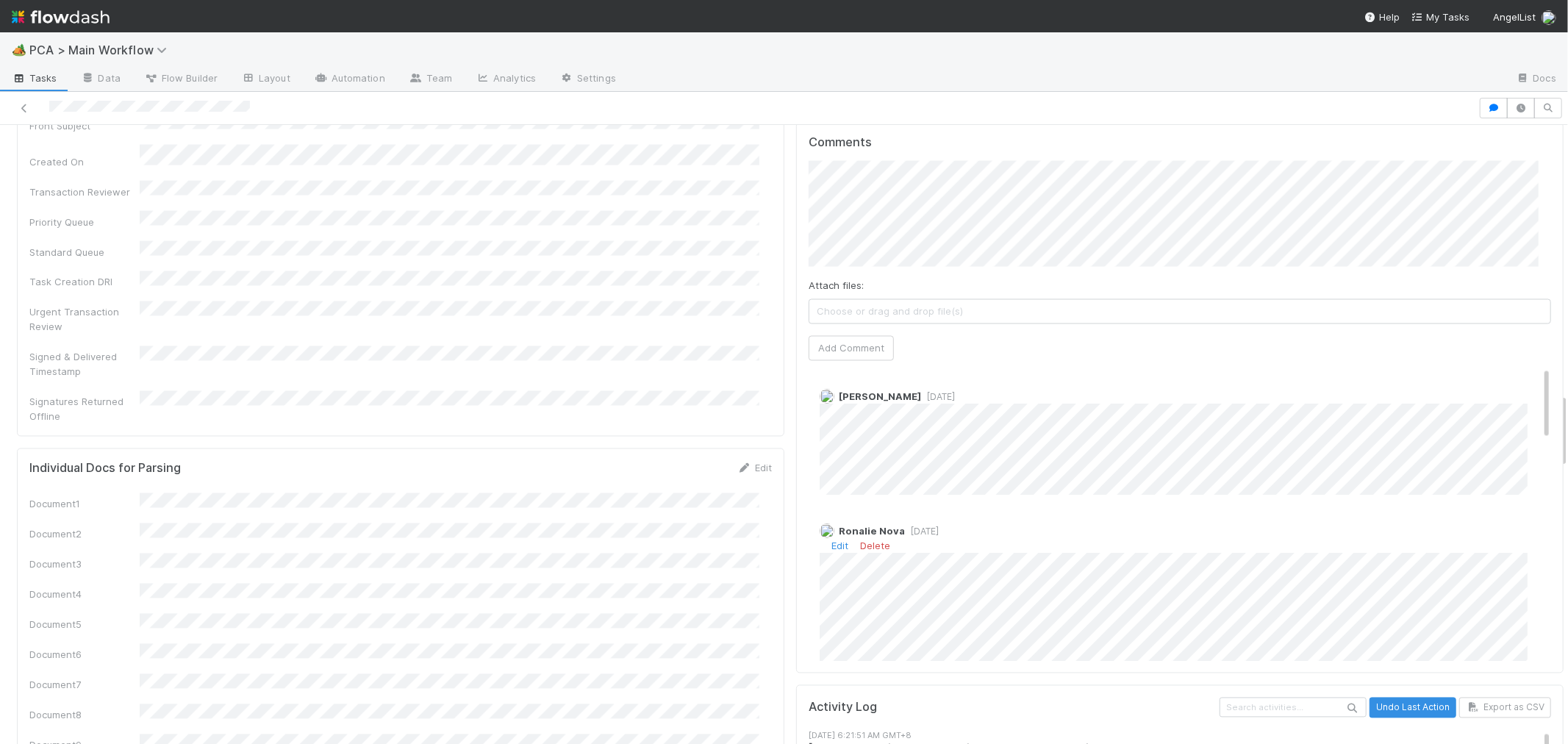
scroll to position [82, 0]
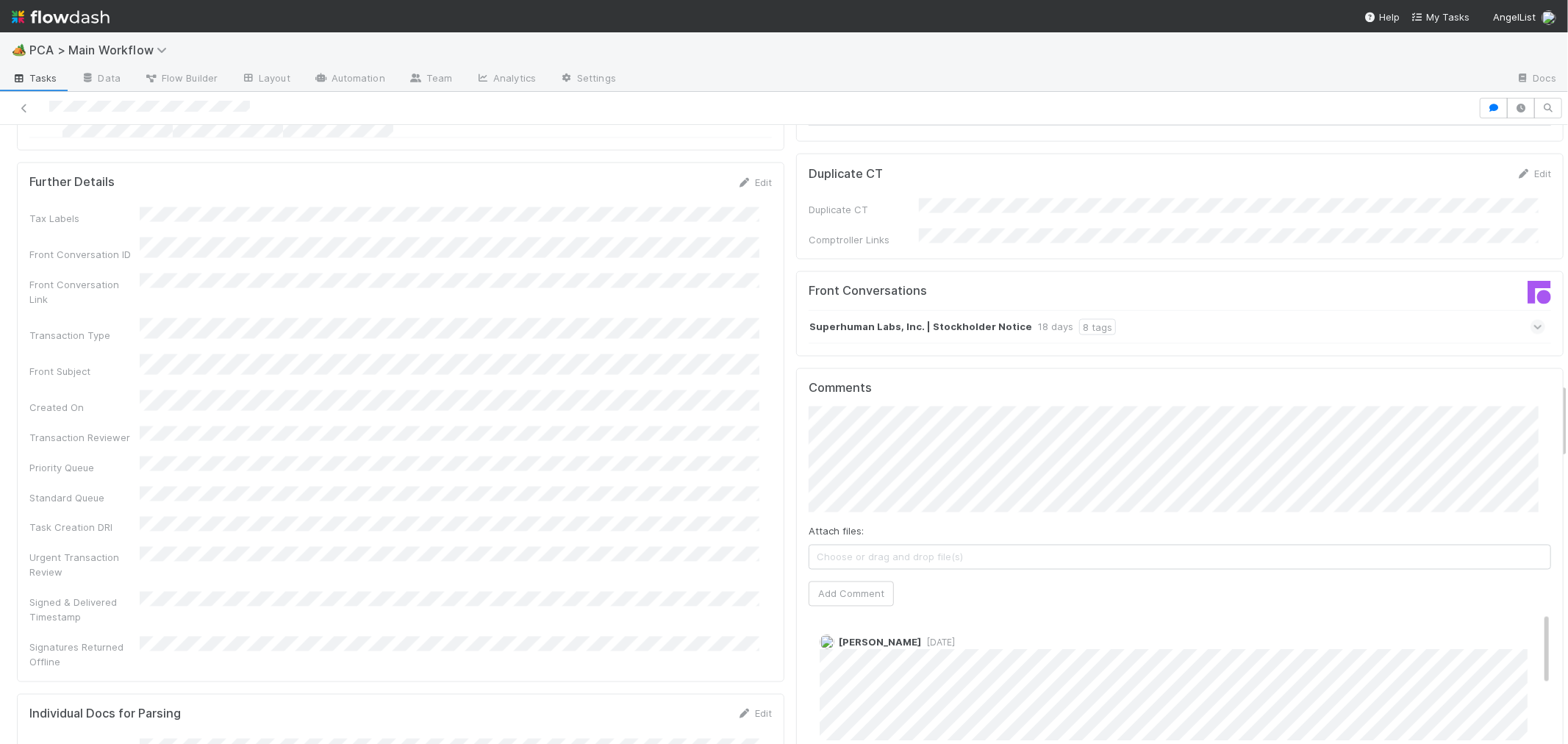
scroll to position [2205, 0]
